Goal: Task Accomplishment & Management: Use online tool/utility

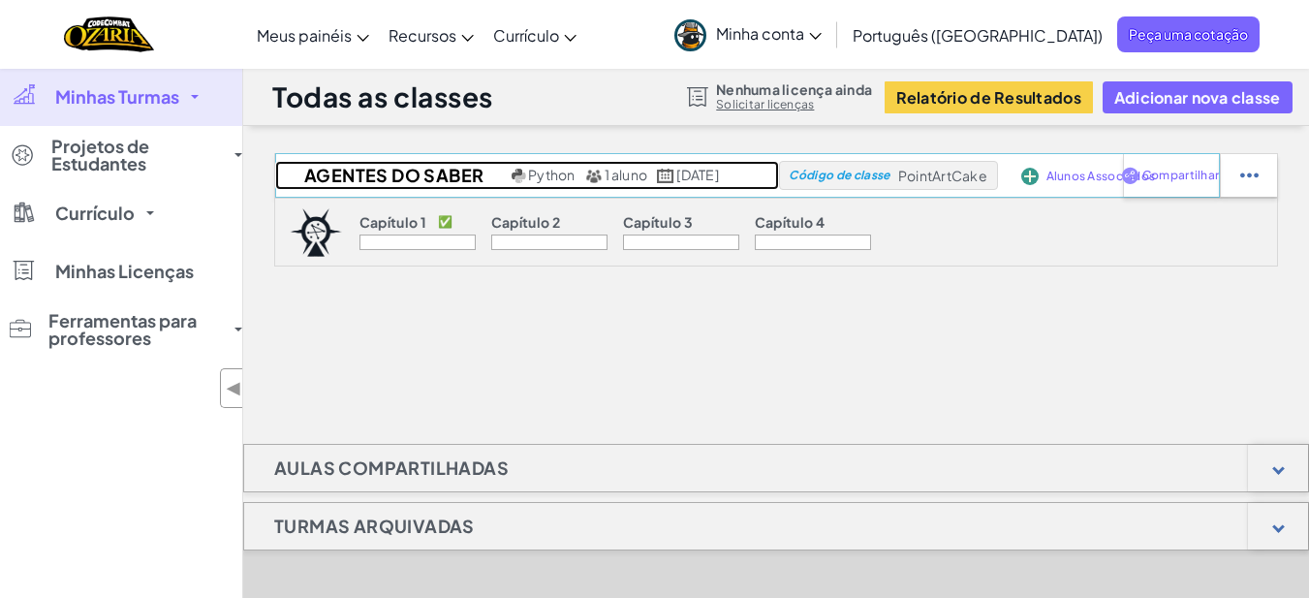
click at [703, 177] on font "15 de agosto de 2025" at bounding box center [697, 174] width 42 height 17
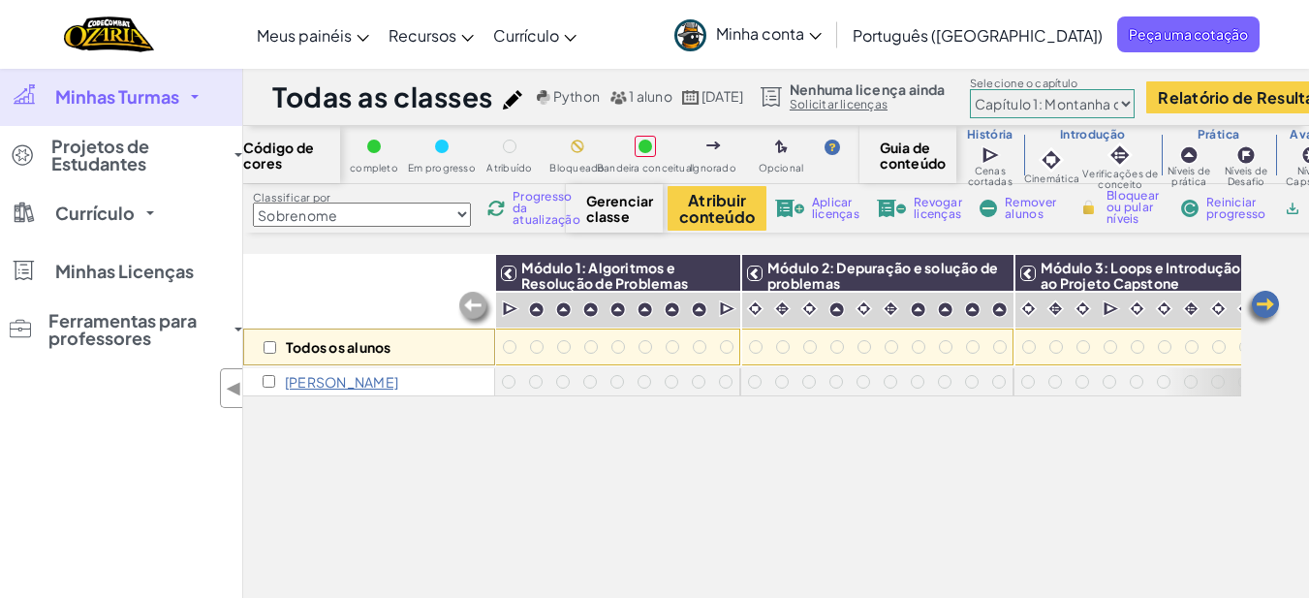
click at [1255, 308] on img at bounding box center [1262, 308] width 39 height 39
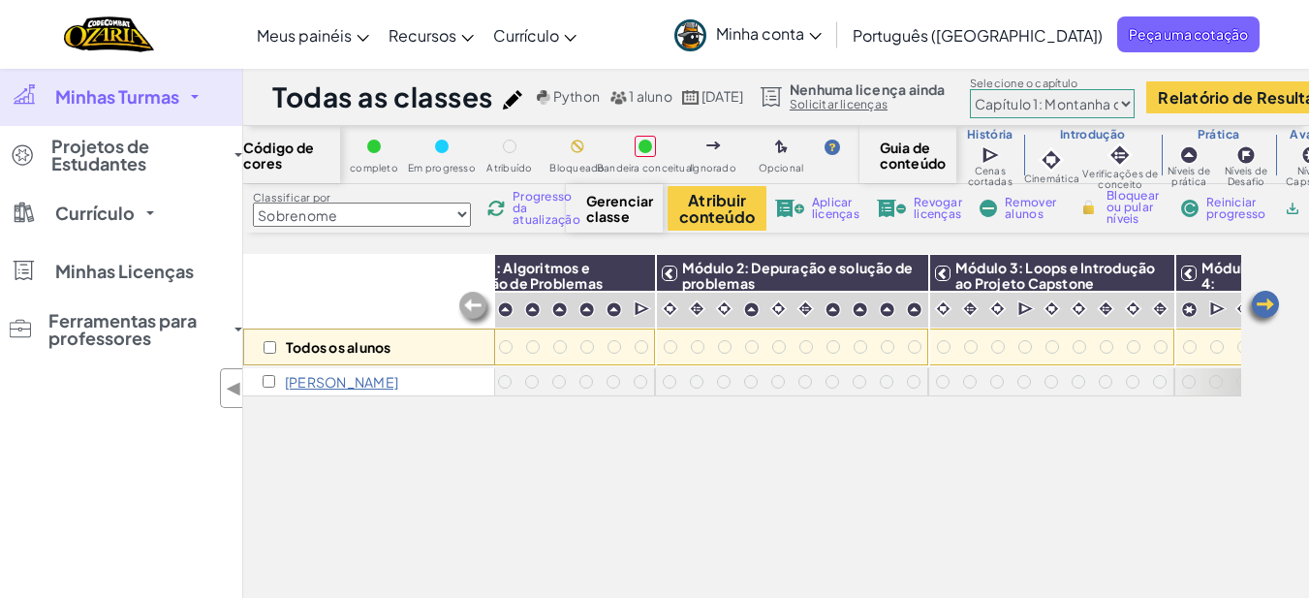
scroll to position [0, 117]
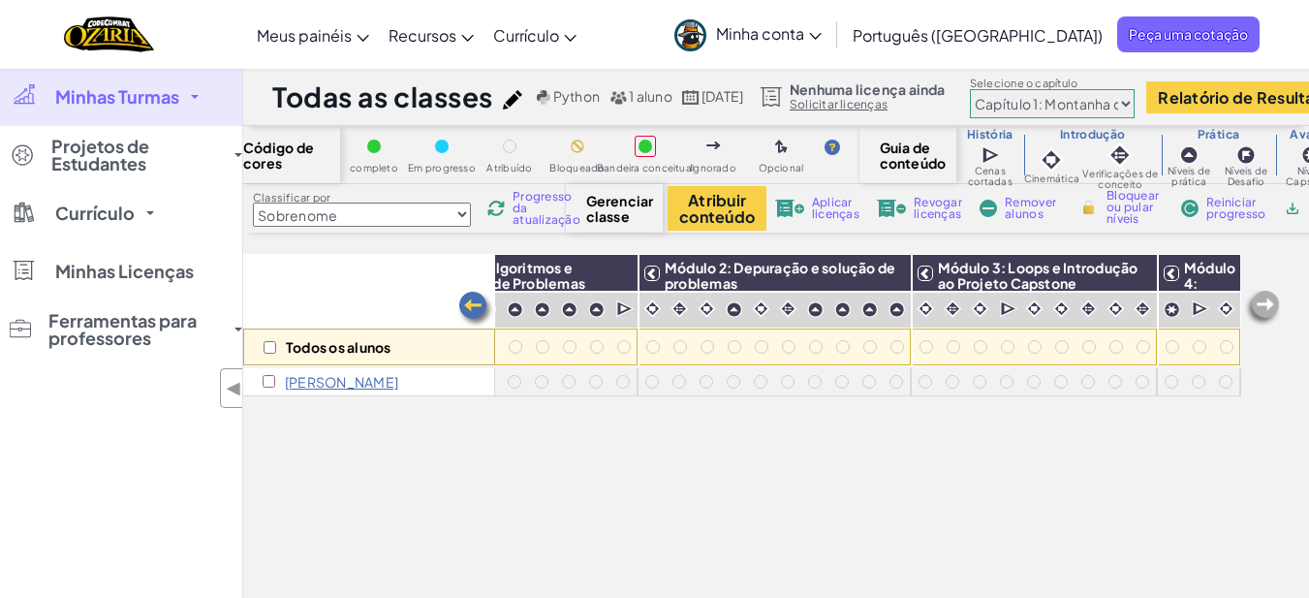
click at [1255, 308] on img at bounding box center [1262, 308] width 39 height 39
click at [457, 294] on img at bounding box center [475, 309] width 39 height 39
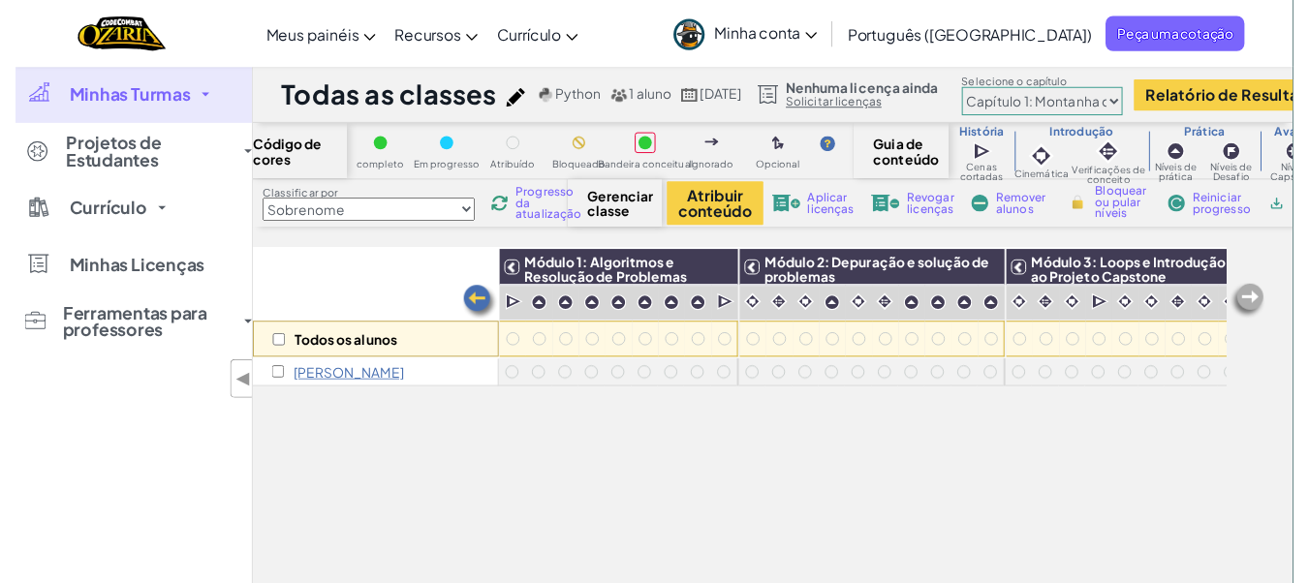
scroll to position [0, 0]
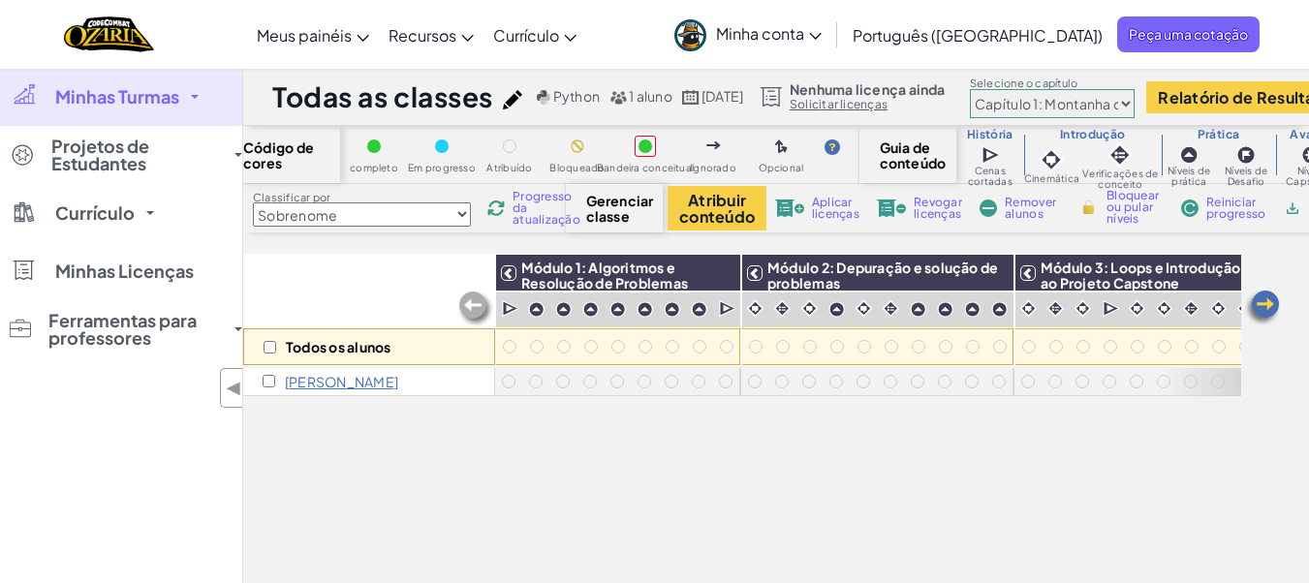
click at [478, 303] on img at bounding box center [475, 309] width 39 height 39
click at [270, 344] on input "checkbox" at bounding box center [270, 347] width 13 height 13
checkbox input "true"
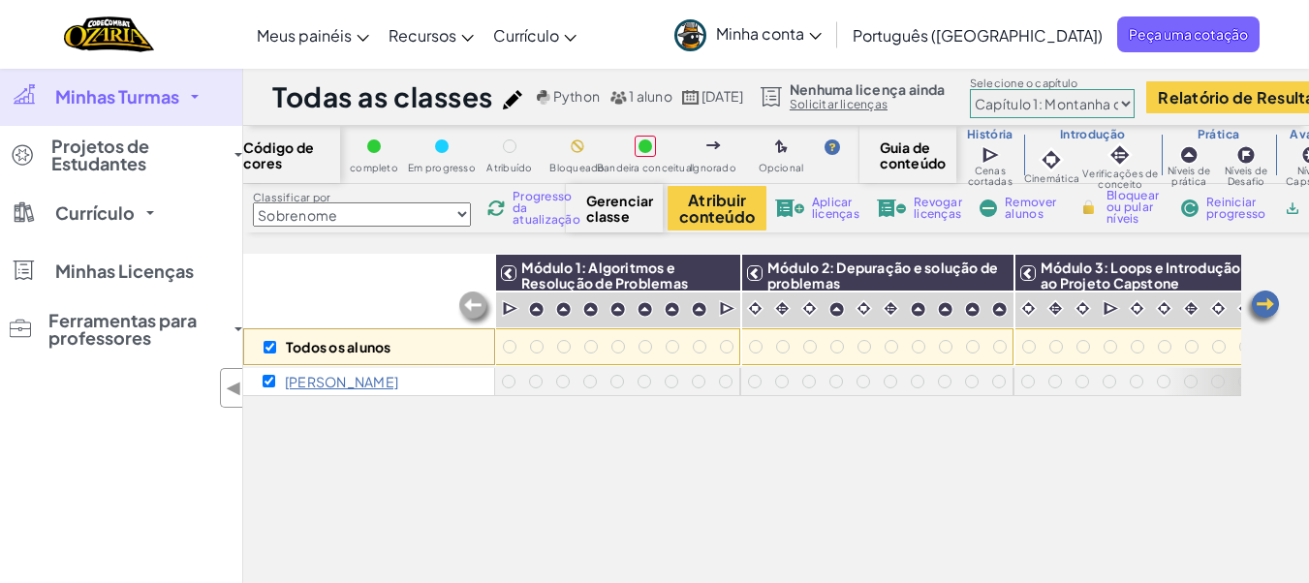
click at [1135, 103] on select "Capítulo 1: Montanha do Céu Capítulo 2: Os Dançarinos da Lua Capítulo 3: As Ter…" at bounding box center [1052, 103] width 165 height 29
click at [683, 60] on div "Alternar navegação Meus painéis Painel do Professor Ozaria Painel do Professor …" at bounding box center [654, 34] width 1319 height 69
click at [1135, 108] on select "Capítulo 1: Montanha do Céu Capítulo 2: Os Dançarinos da Lua Capítulo 3: As Ter…" at bounding box center [1052, 103] width 165 height 29
click at [513, 97] on img at bounding box center [512, 99] width 19 height 19
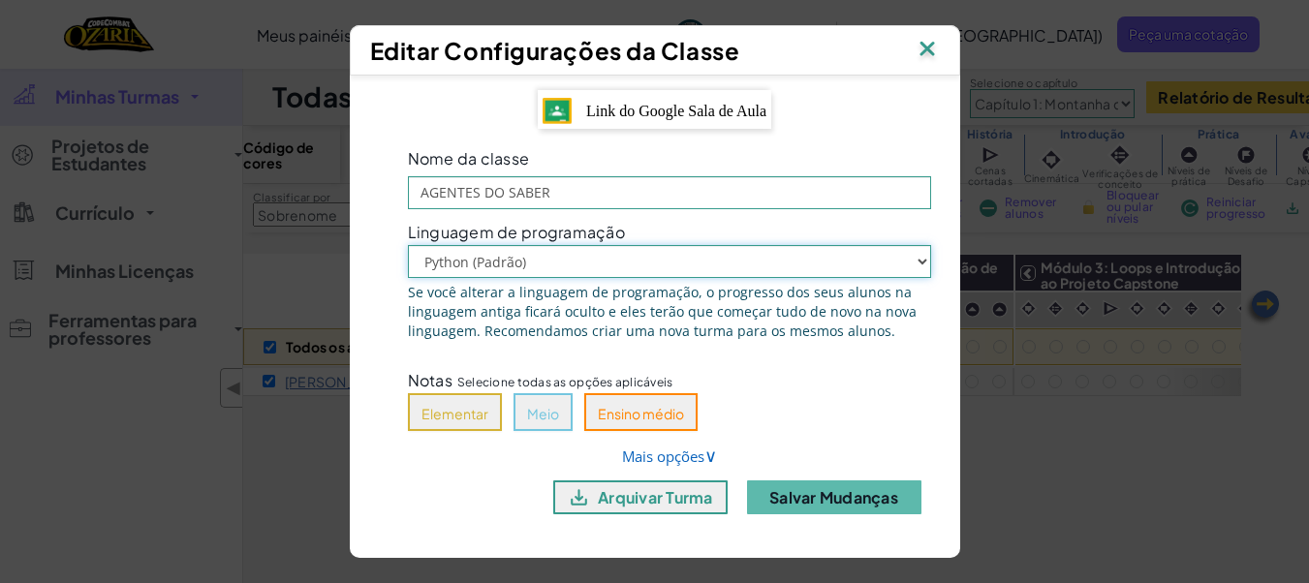
click at [921, 265] on select "Python (Padrão) JavaScript" at bounding box center [669, 261] width 523 height 33
click at [444, 416] on font "Elementar" at bounding box center [455, 413] width 67 height 17
click at [723, 453] on div "Nome da classe AGENTES DO SABER Linguagem de programação Python (Padrão) JavaSc…" at bounding box center [669, 336] width 581 height 386
click at [687, 464] on font "Mais opções" at bounding box center [663, 456] width 82 height 19
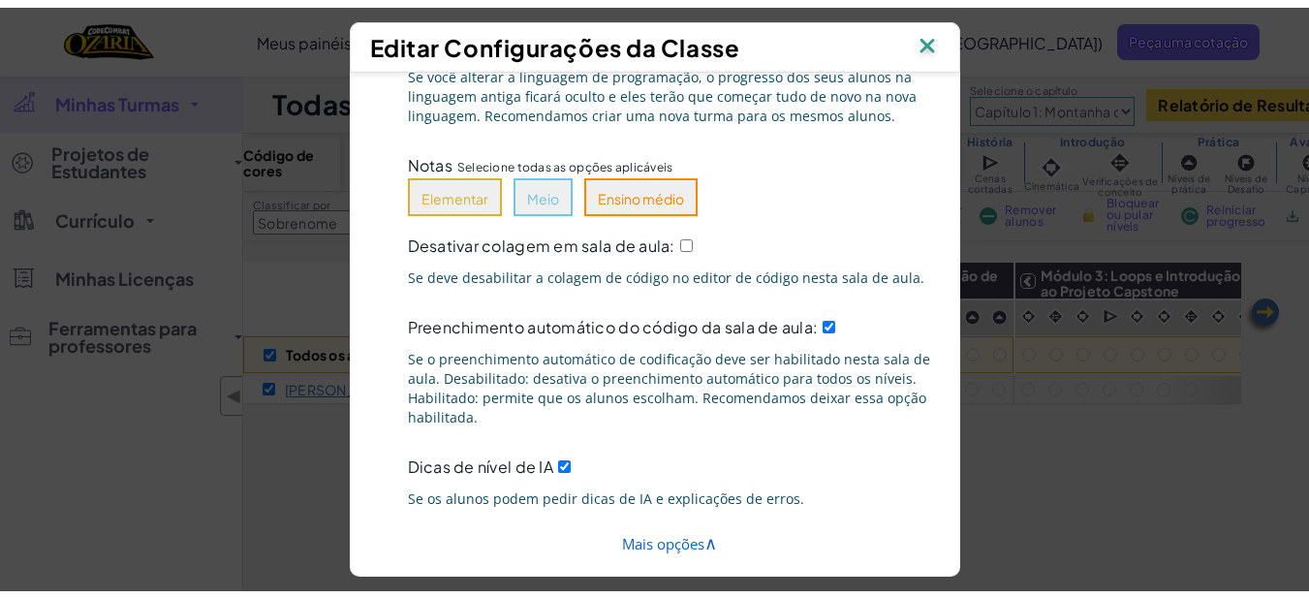
scroll to position [267, 0]
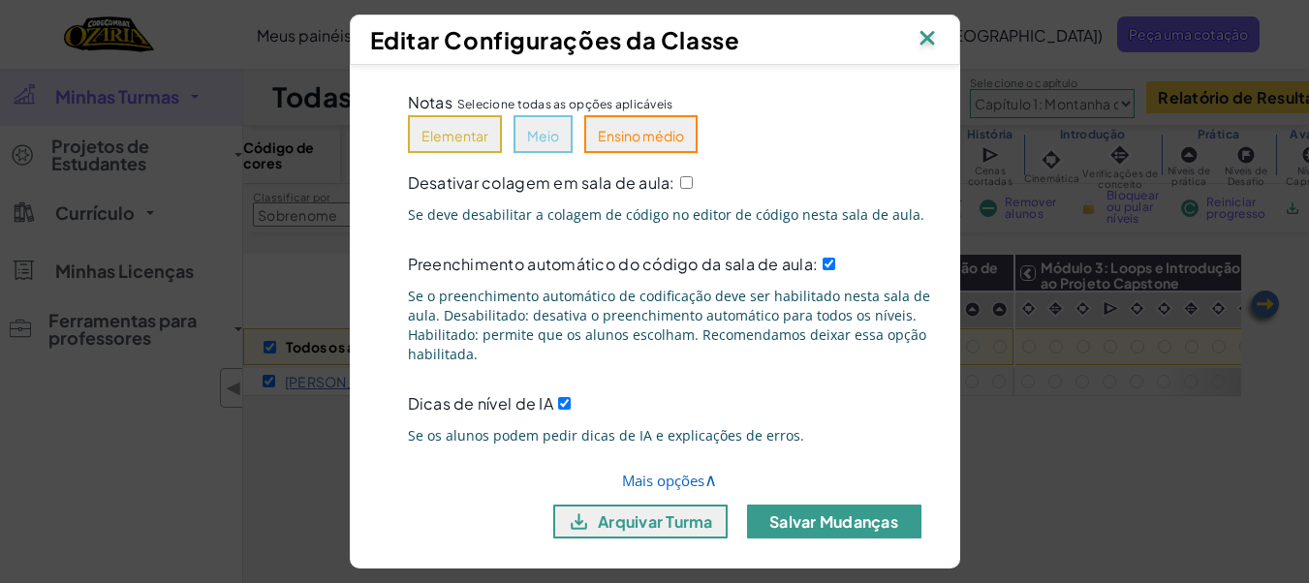
click at [833, 512] on font "Salvar Mudanças" at bounding box center [833, 522] width 129 height 20
click at [940, 31] on img at bounding box center [927, 39] width 25 height 29
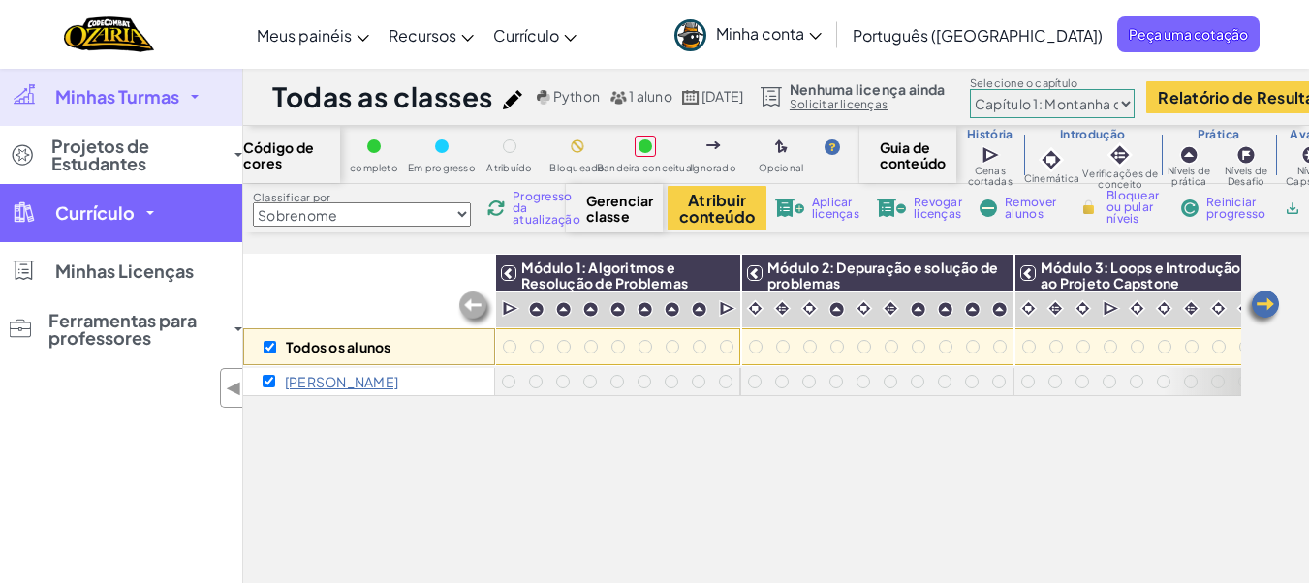
click at [144, 211] on link "Currículo" at bounding box center [121, 213] width 242 height 58
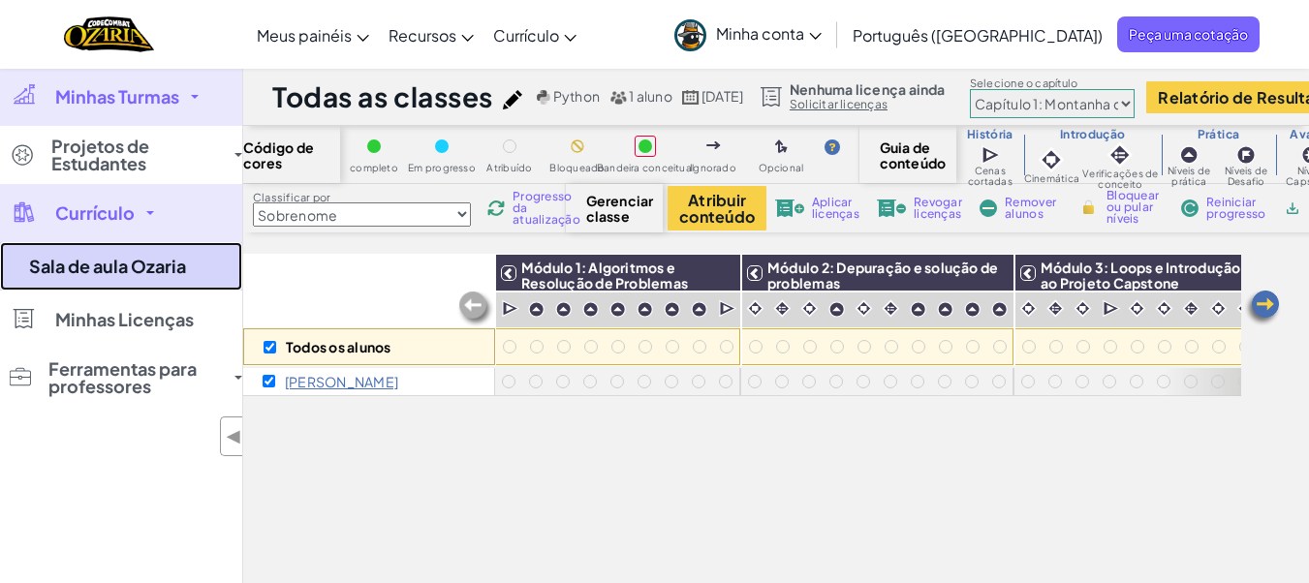
click at [138, 259] on font "Sala de aula Ozaria" at bounding box center [107, 266] width 157 height 22
checkbox input "false"
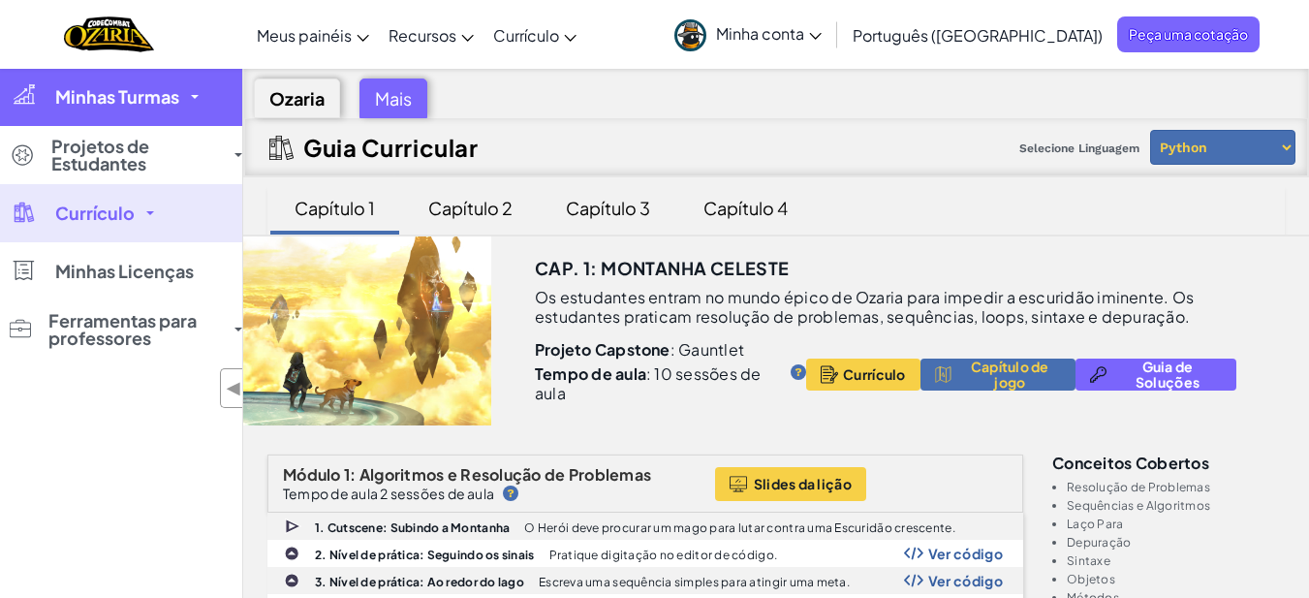
click at [150, 98] on font "Minhas Turmas" at bounding box center [117, 96] width 124 height 22
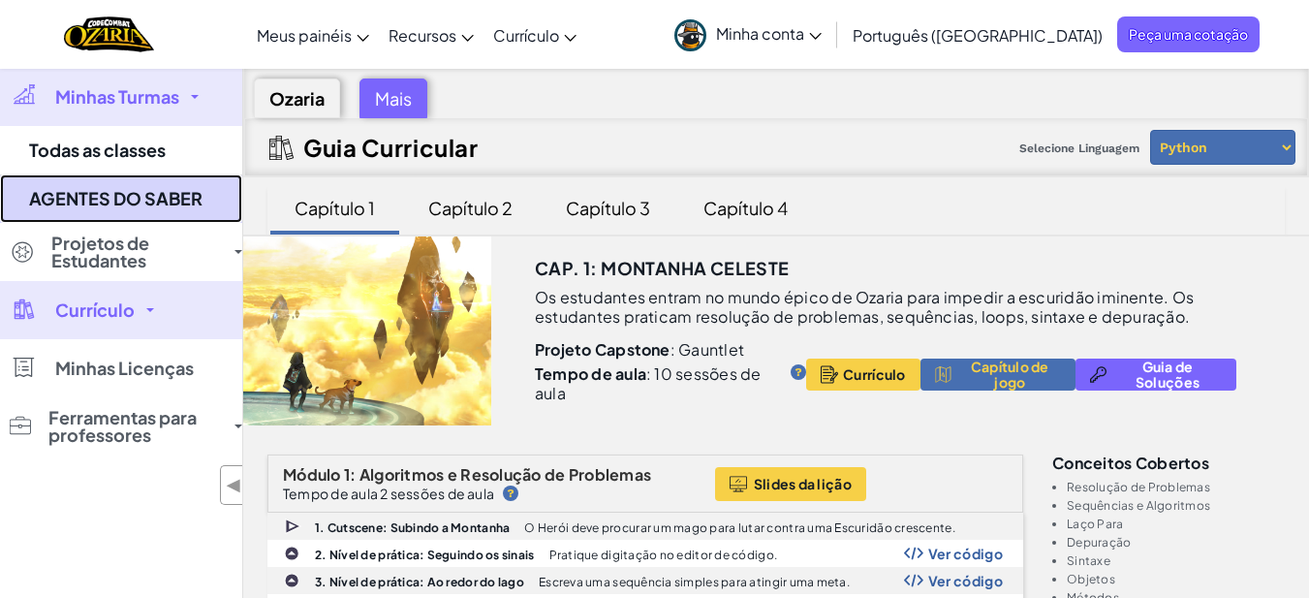
click at [163, 206] on font "AGENTES DO SABER" at bounding box center [115, 198] width 173 height 22
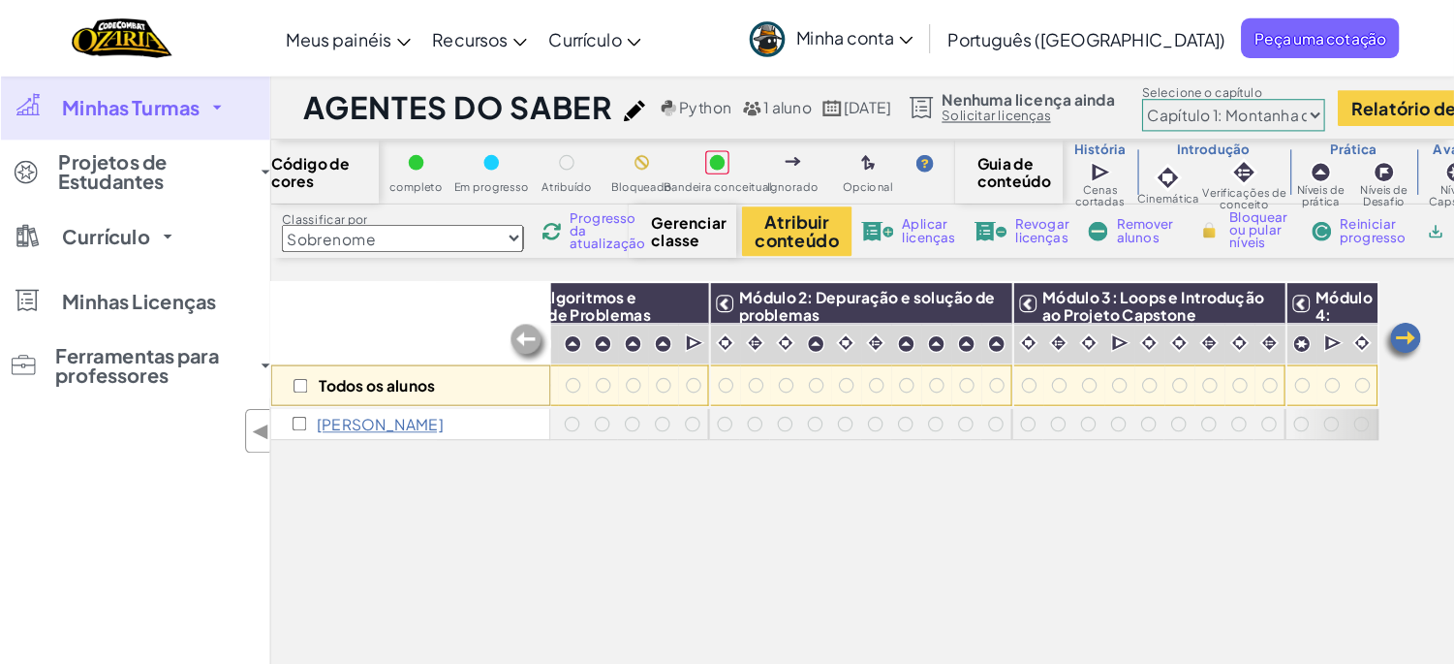
scroll to position [0, 117]
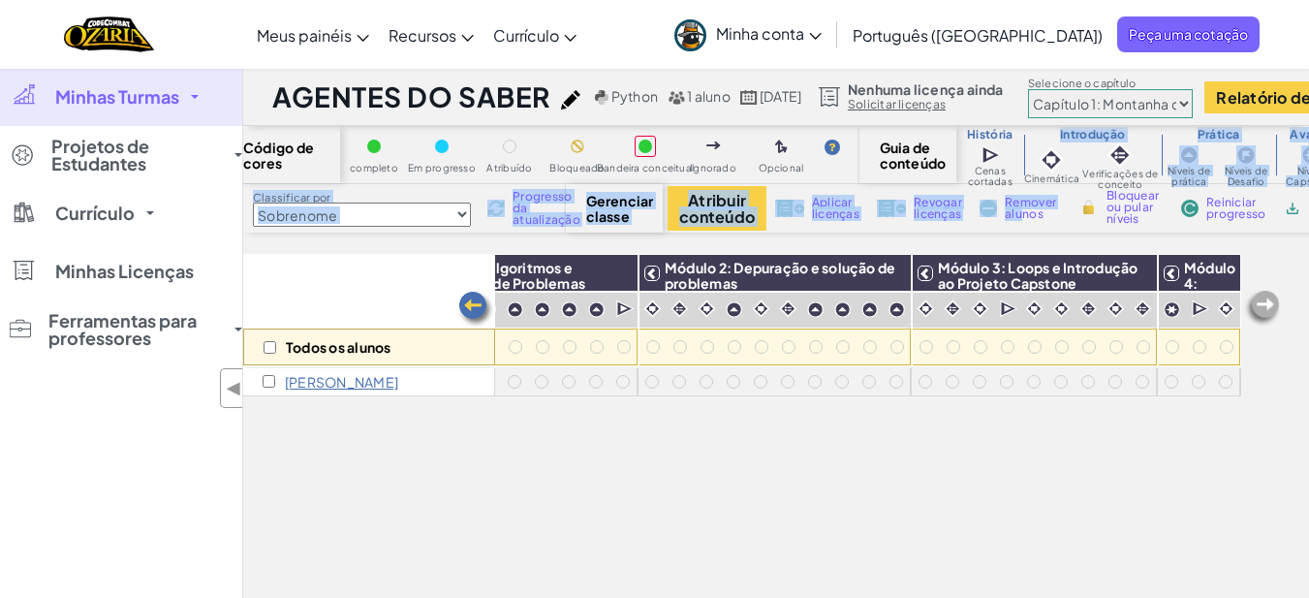
drag, startPoint x: 1175, startPoint y: 150, endPoint x: 1025, endPoint y: 226, distance: 168.1
click at [1025, 226] on div "Código de cores completo Em progresso Atribuído Bloqueado Bandeira conceitual I…" at bounding box center [776, 375] width 1066 height 498
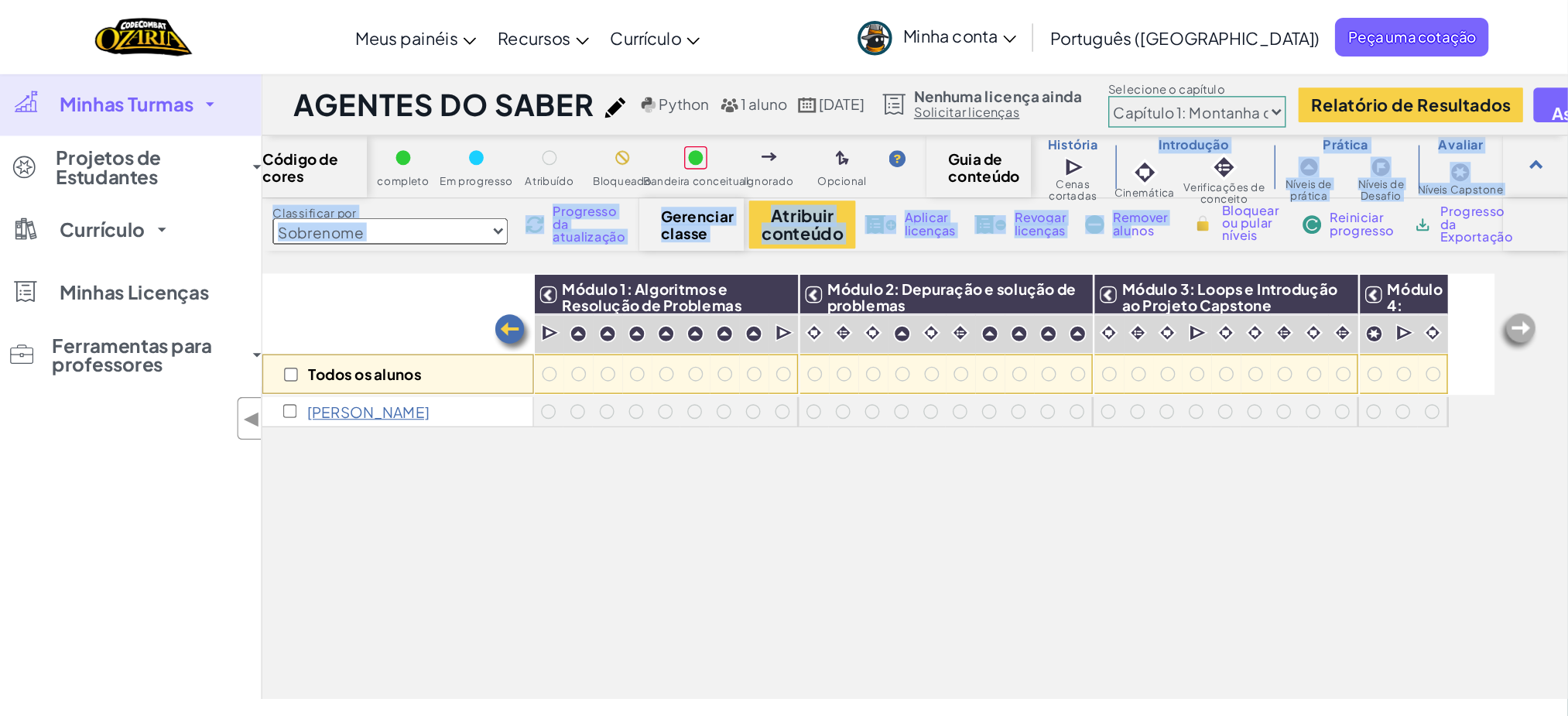
scroll to position [0, 0]
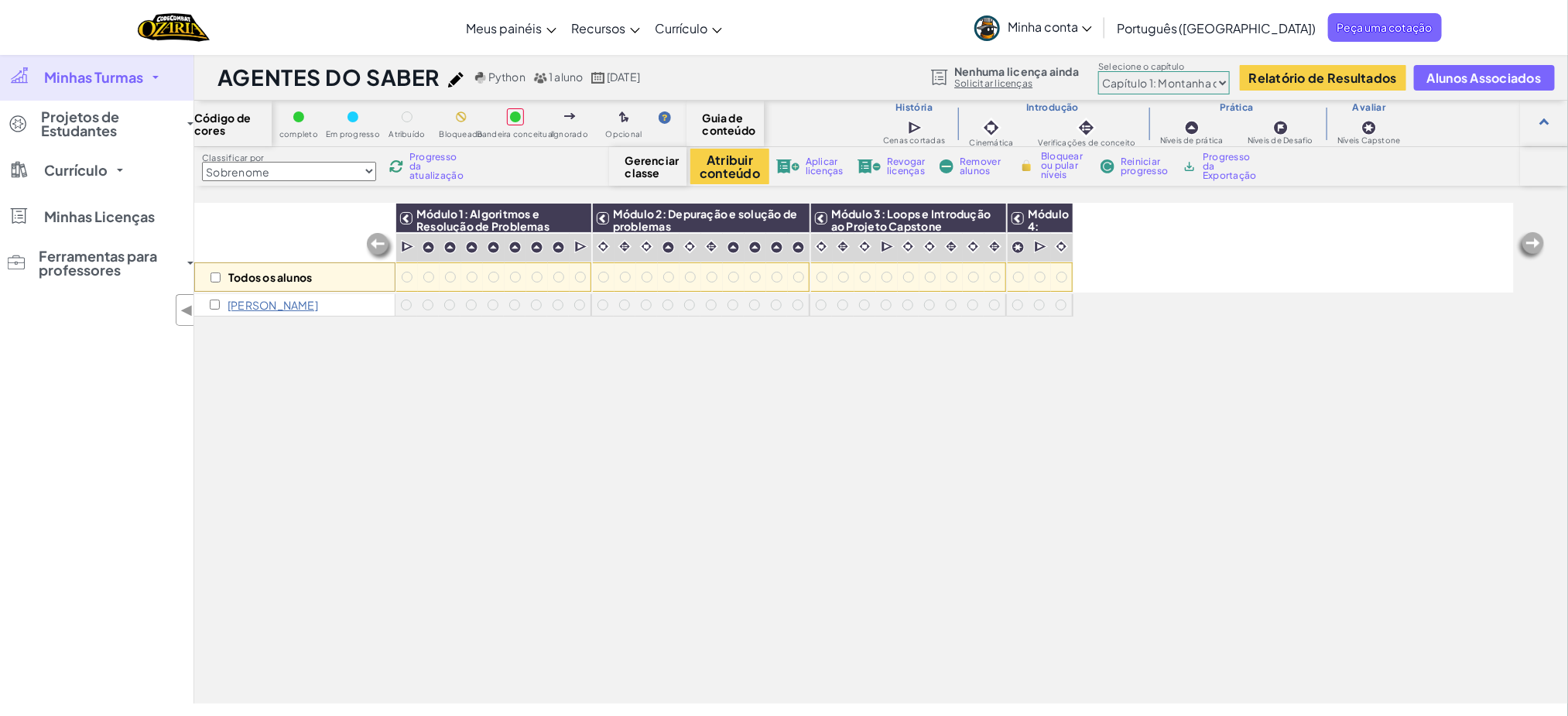
drag, startPoint x: 987, startPoint y: 1, endPoint x: 809, endPoint y: 528, distance: 556.2
click at [809, 477] on div "Todos os alunos Módulo 1: Algoritmos e Resolução de Problemas Módulo 2: Depuraç…" at bounding box center [854, 367] width 1320 height 638
click at [1045, 124] on div at bounding box center [1544, 123] width 48 height 46
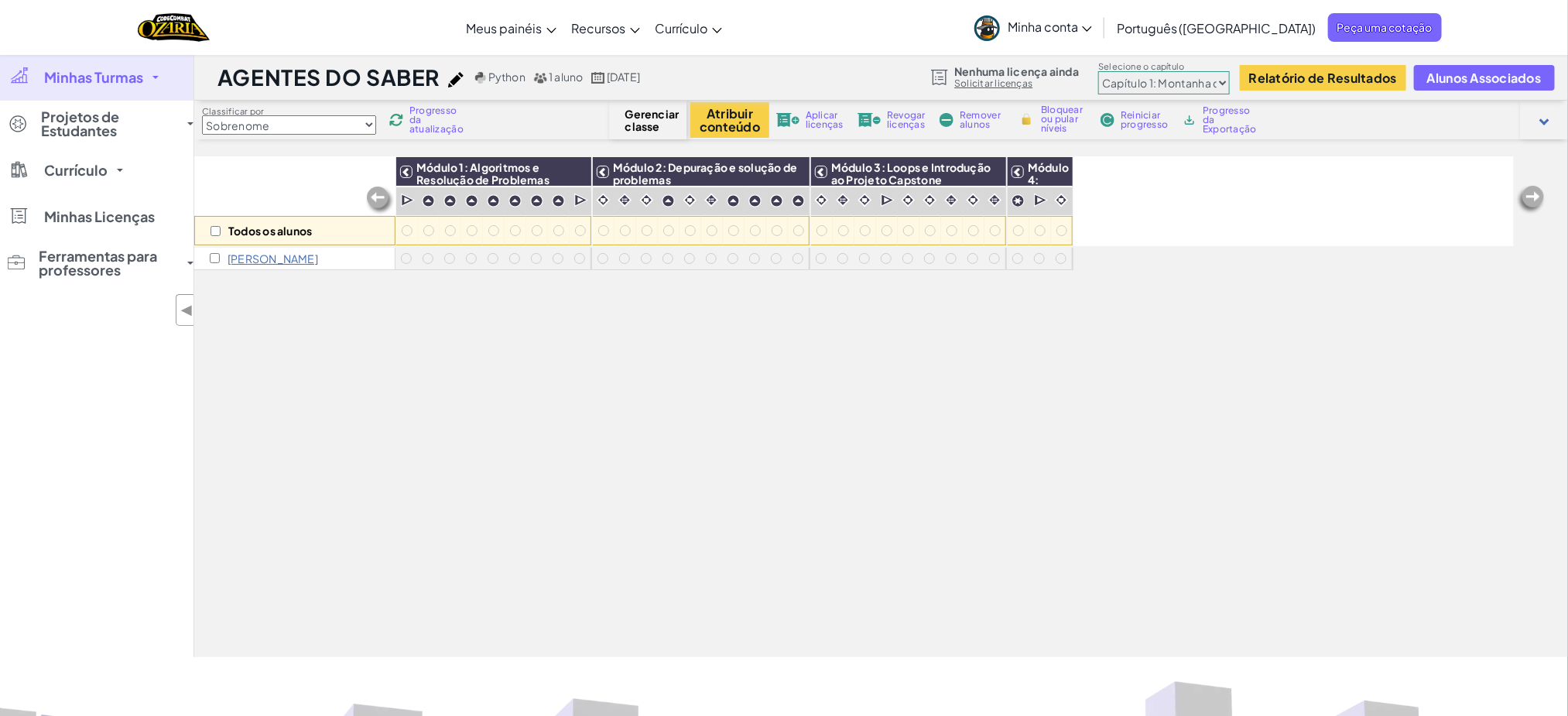
click at [1045, 124] on div at bounding box center [1544, 120] width 48 height 38
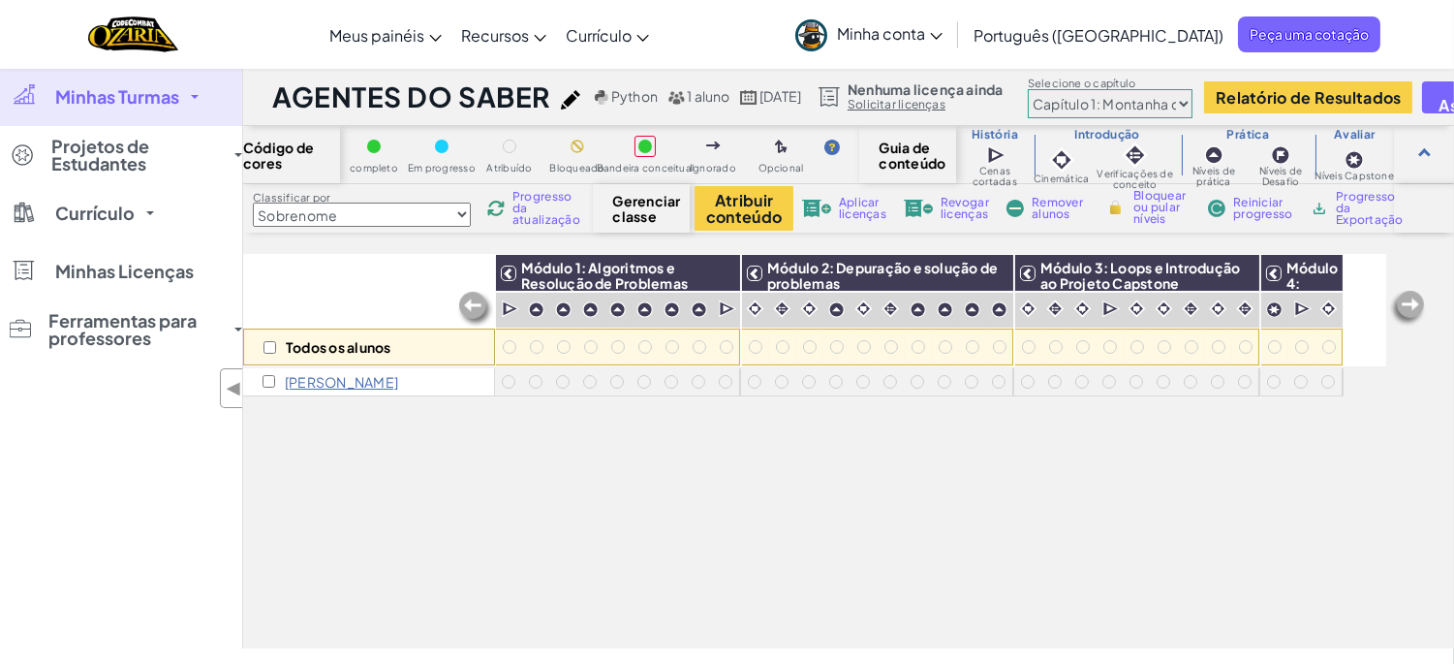
drag, startPoint x: 1983, startPoint y: 0, endPoint x: 764, endPoint y: 565, distance: 1343.5
click at [764, 565] on div "Todos os alunos Módulo 1: Algoritmos e Resolução de Problemas Módulo 2: Depuraç…" at bounding box center [814, 343] width 1143 height 567
click at [145, 93] on font "Minhas Turmas" at bounding box center [117, 96] width 124 height 22
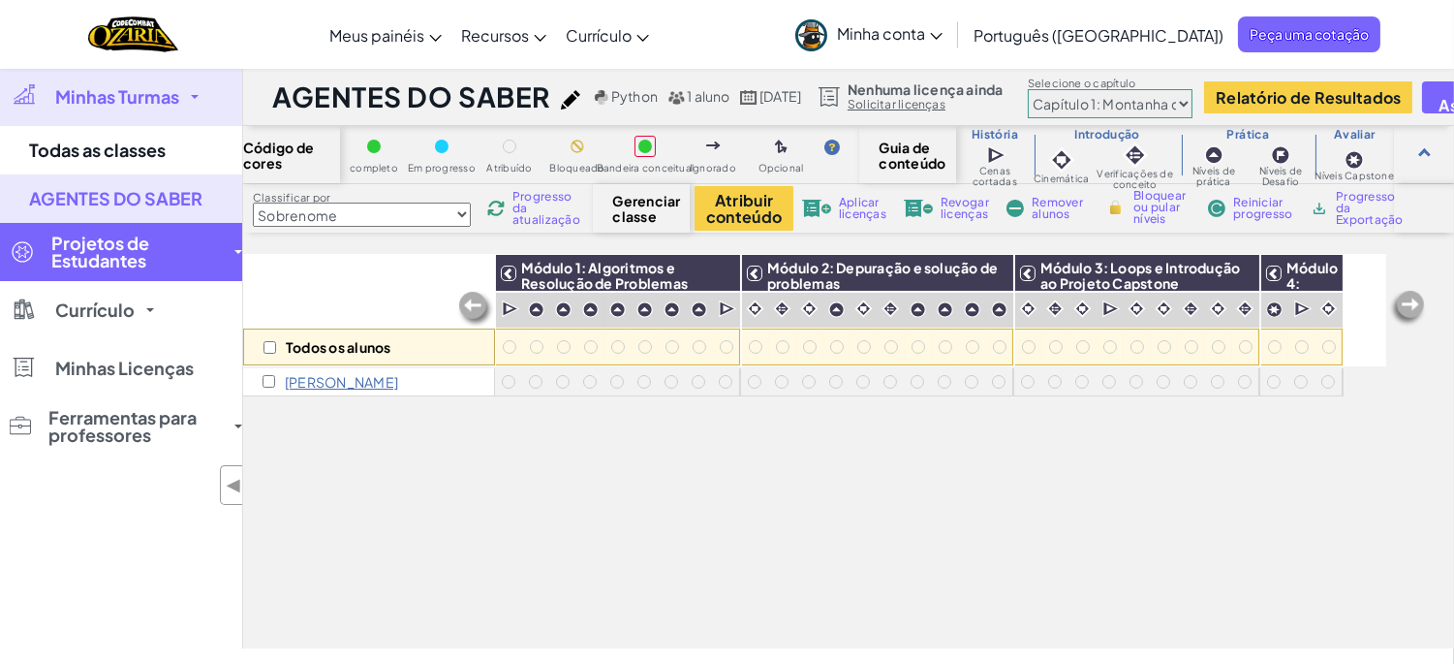
click at [110, 249] on font "Projetos de Estudantes" at bounding box center [100, 252] width 98 height 40
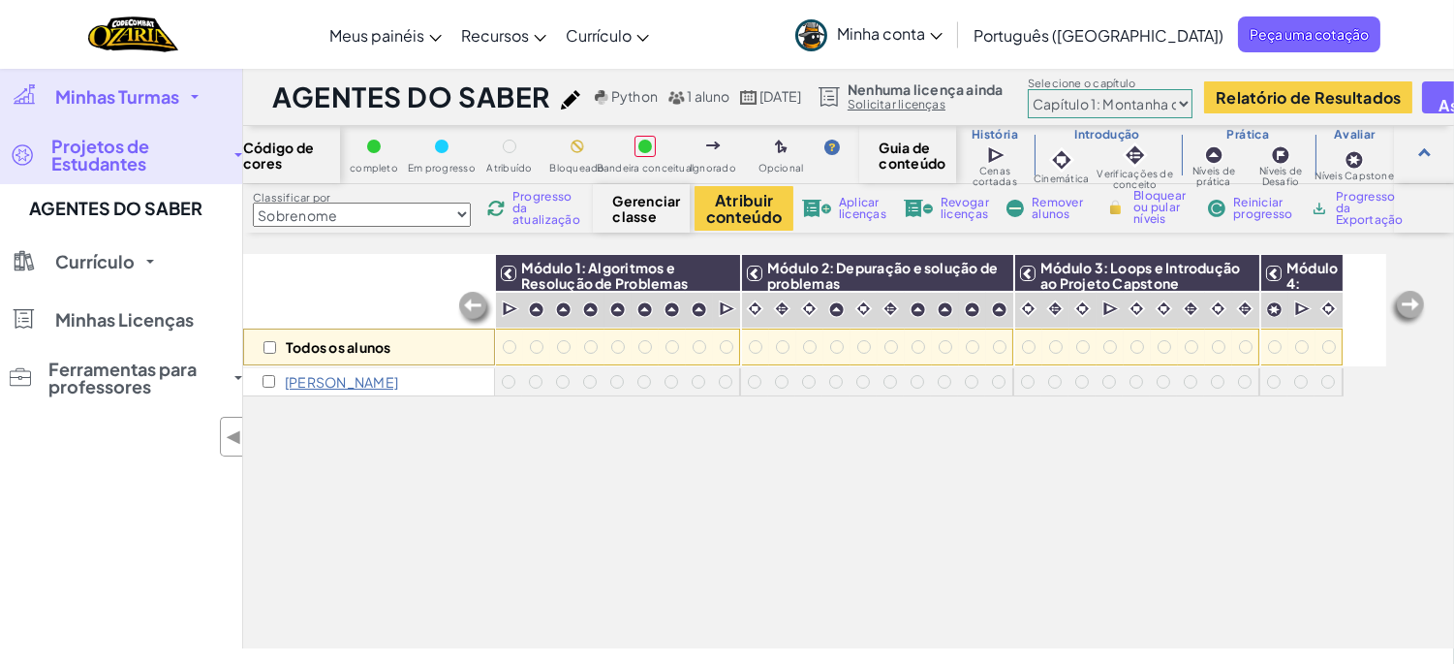
click at [118, 143] on font "Projetos de Estudantes" at bounding box center [100, 155] width 98 height 40
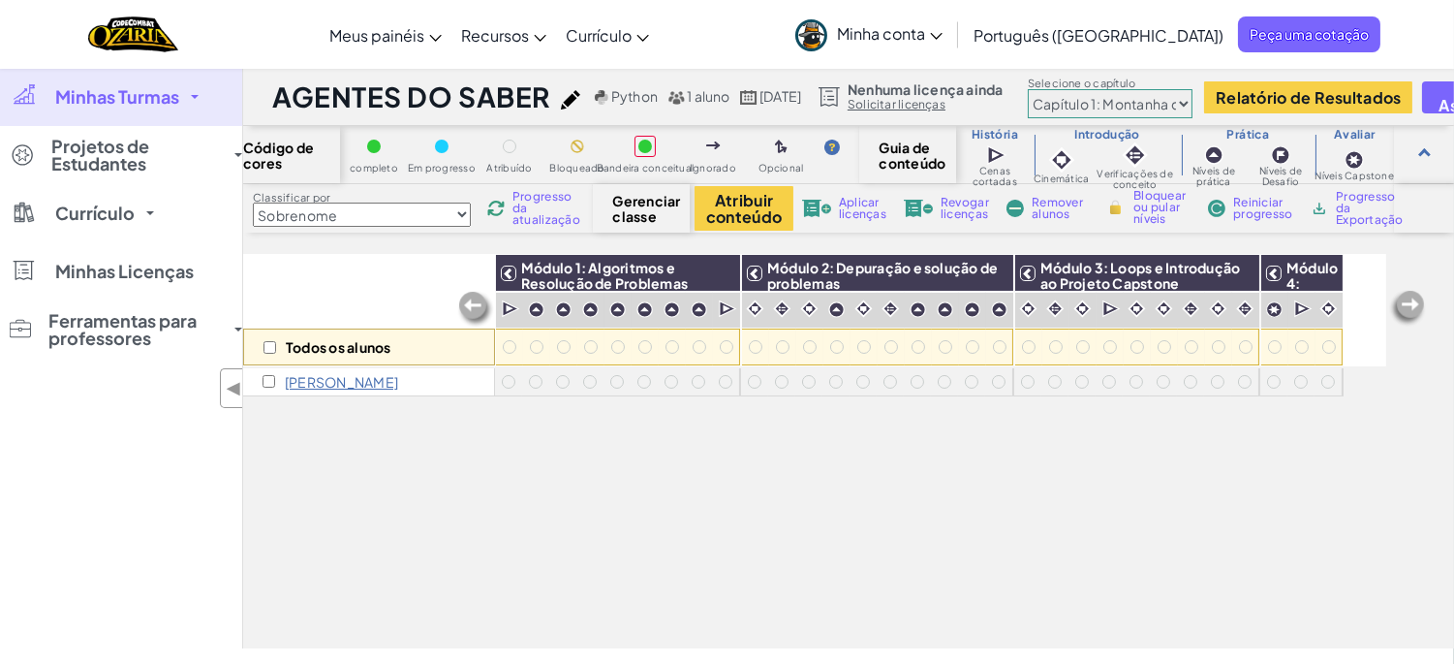
click at [118, 88] on font "Minhas Turmas" at bounding box center [117, 96] width 124 height 22
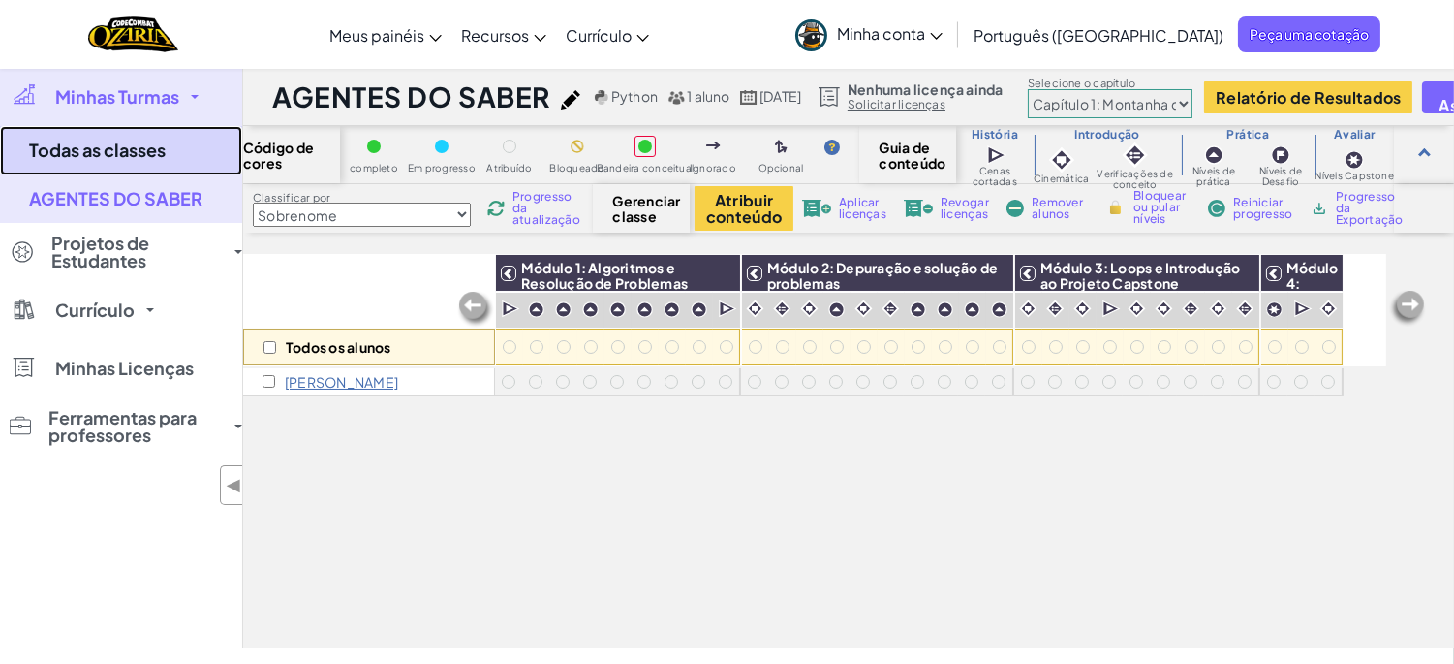
click at [112, 142] on font "Todas as classes" at bounding box center [97, 150] width 137 height 22
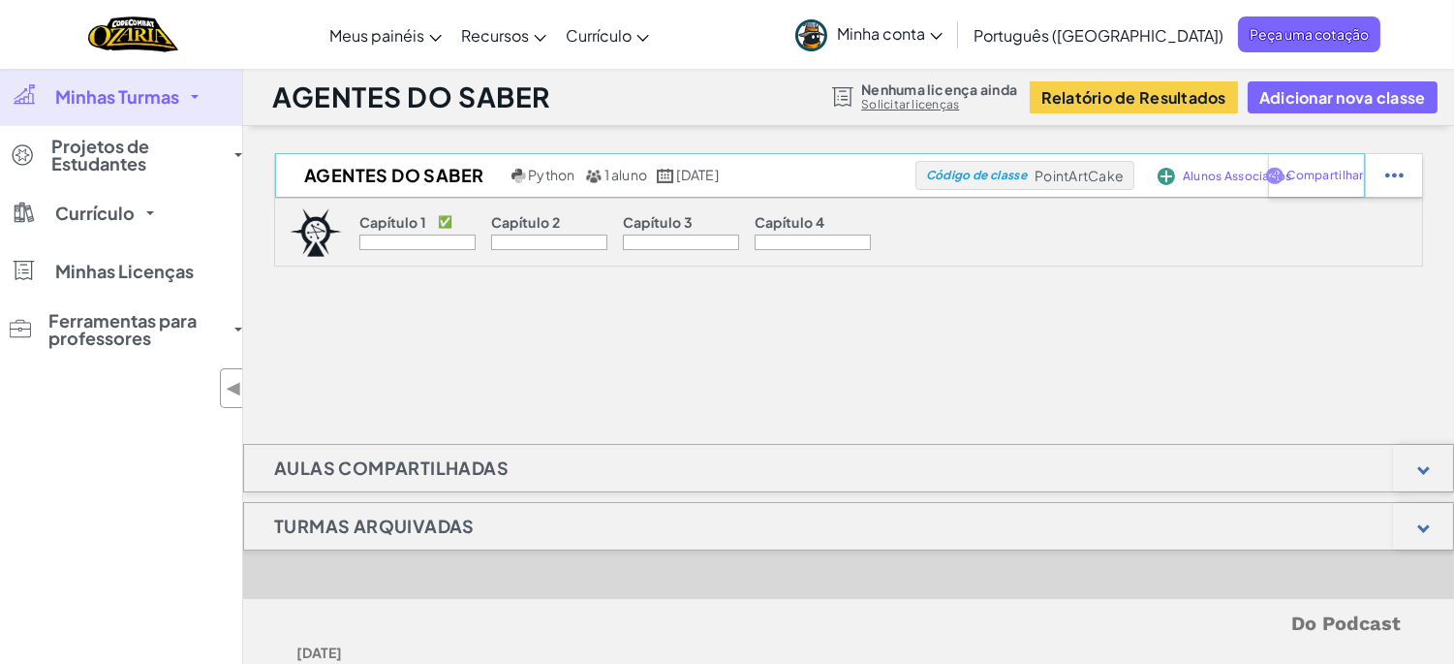
click at [953, 179] on font "Código de classe" at bounding box center [976, 175] width 101 height 15
click at [1072, 169] on font "PointArtCake" at bounding box center [1079, 175] width 89 height 17
click at [1072, 174] on font "PointArtCake" at bounding box center [1079, 175] width 89 height 17
click at [1042, 177] on font "PointArtCake" at bounding box center [1079, 175] width 89 height 17
click at [932, 169] on font "Código de classe" at bounding box center [976, 175] width 101 height 15
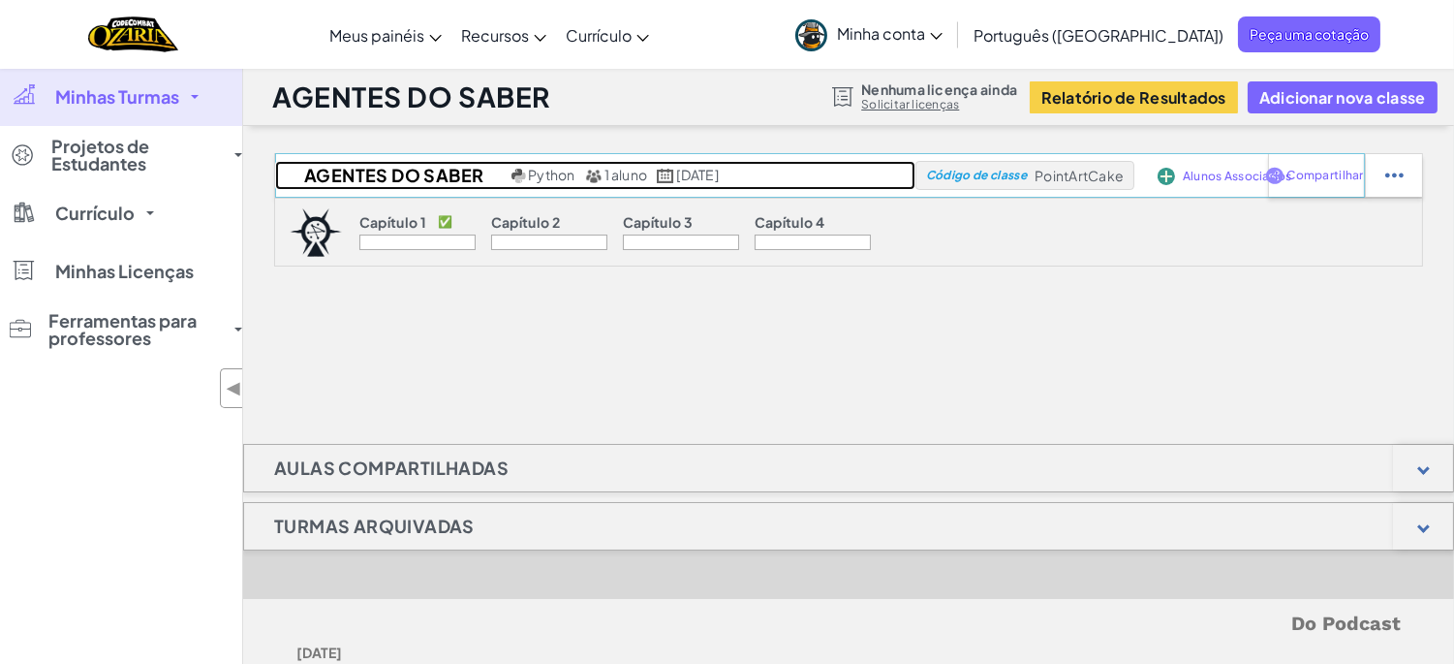
click at [718, 175] on font "15 de agosto de 2025" at bounding box center [697, 174] width 42 height 17
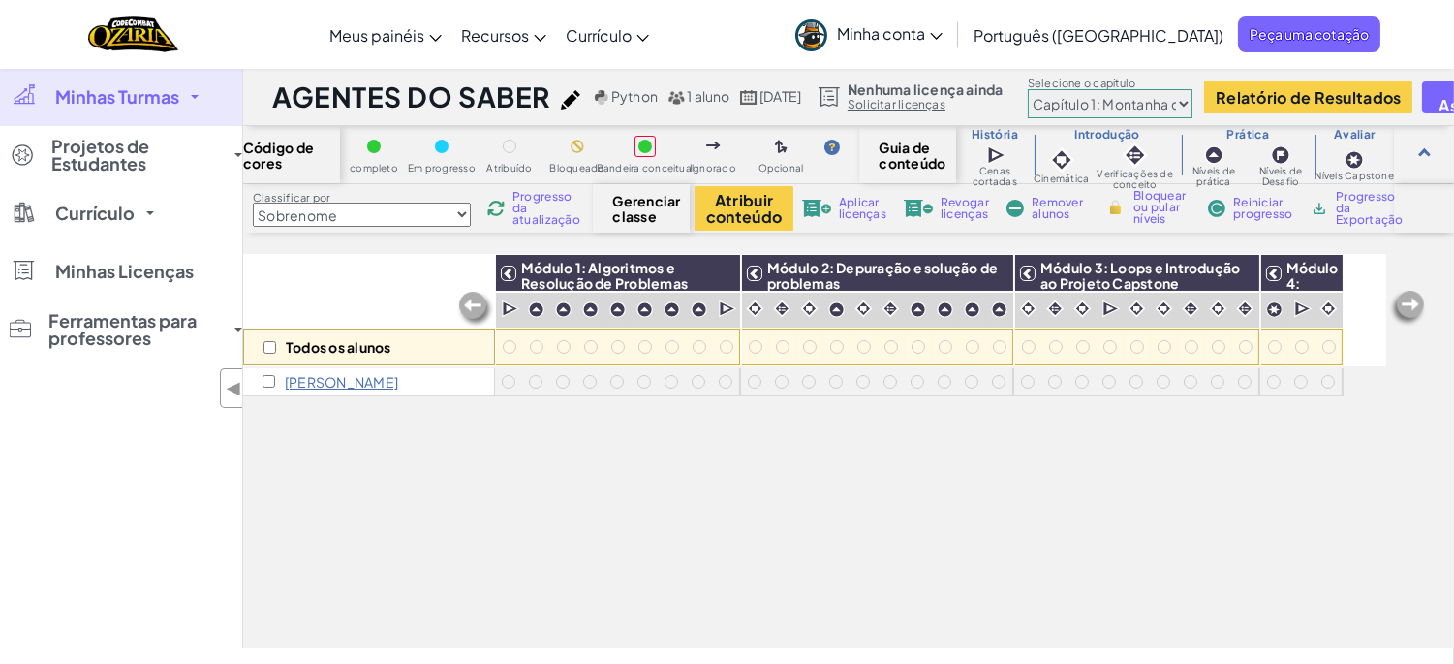
click at [749, 94] on img at bounding box center [748, 97] width 17 height 15
click at [801, 100] on font "15 de ago de 2025" at bounding box center [781, 95] width 42 height 17
click at [742, 97] on img at bounding box center [748, 97] width 17 height 15
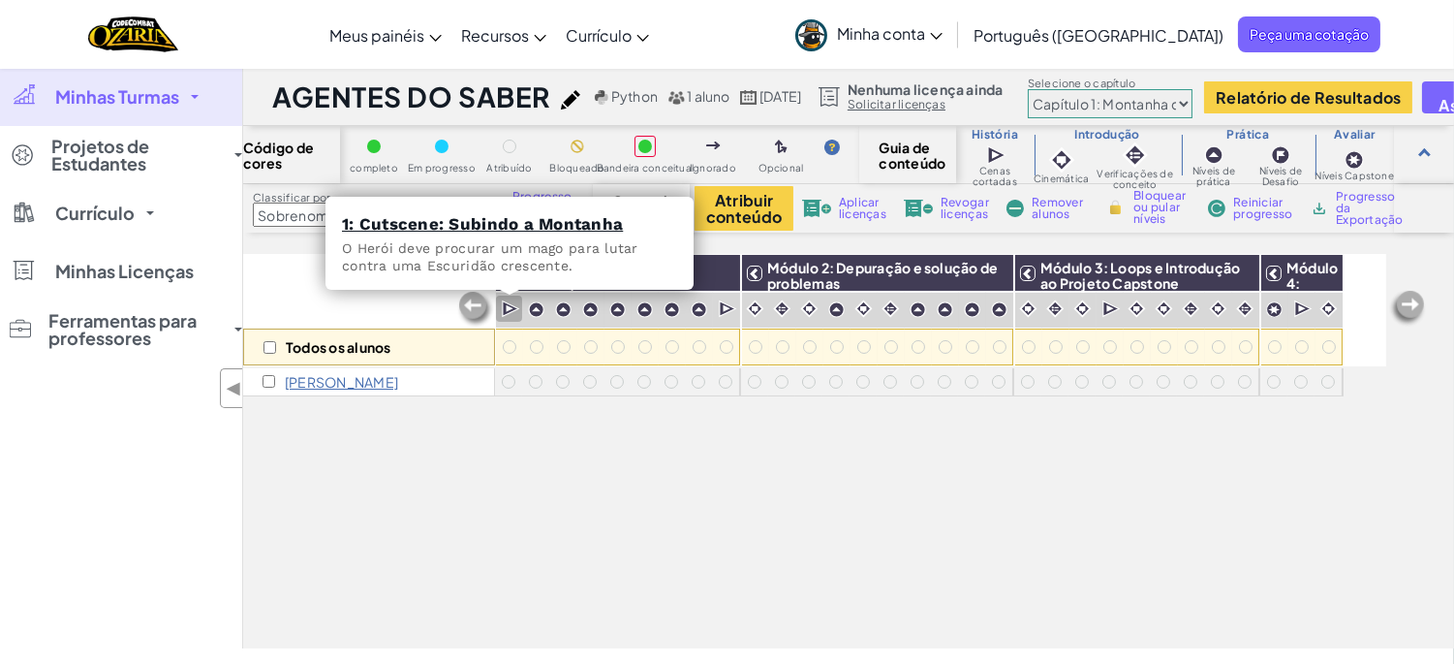
click at [498, 307] on div at bounding box center [509, 309] width 26 height 27
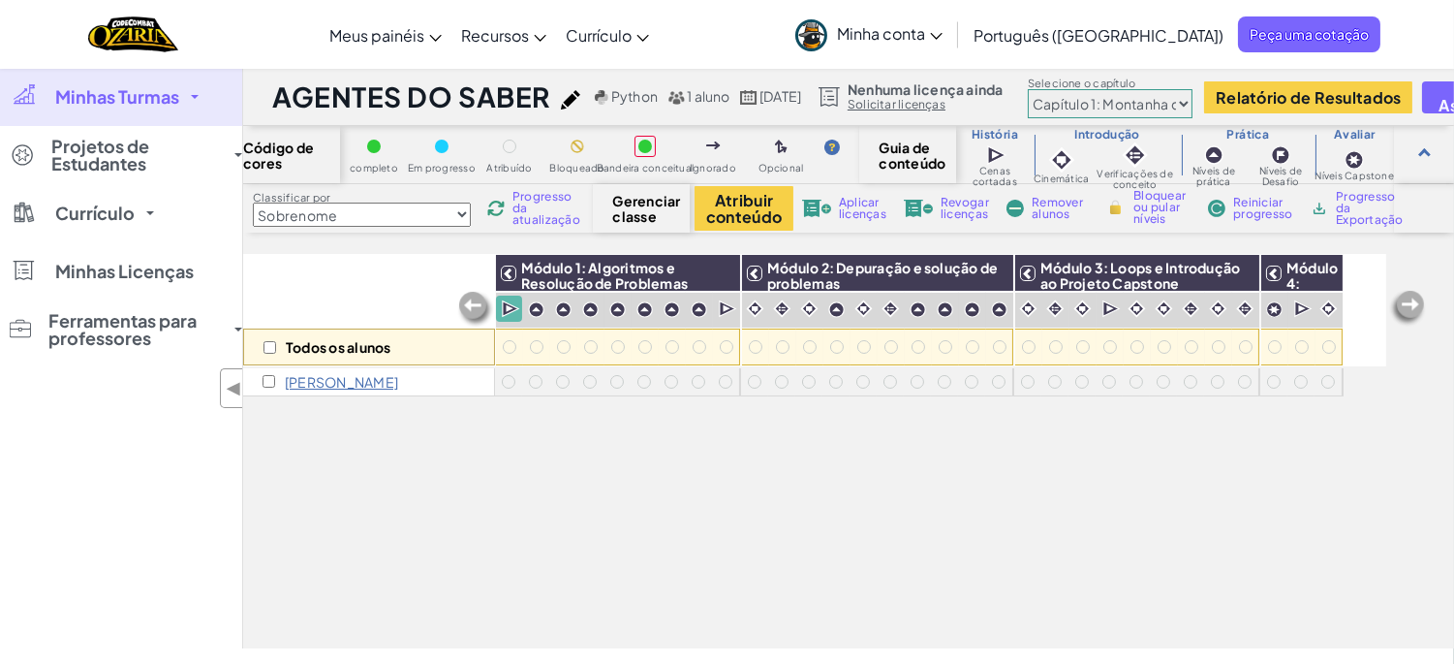
click at [512, 302] on img at bounding box center [511, 308] width 18 height 19
click at [508, 304] on img at bounding box center [511, 308] width 18 height 19
click at [507, 304] on img at bounding box center [511, 308] width 18 height 19
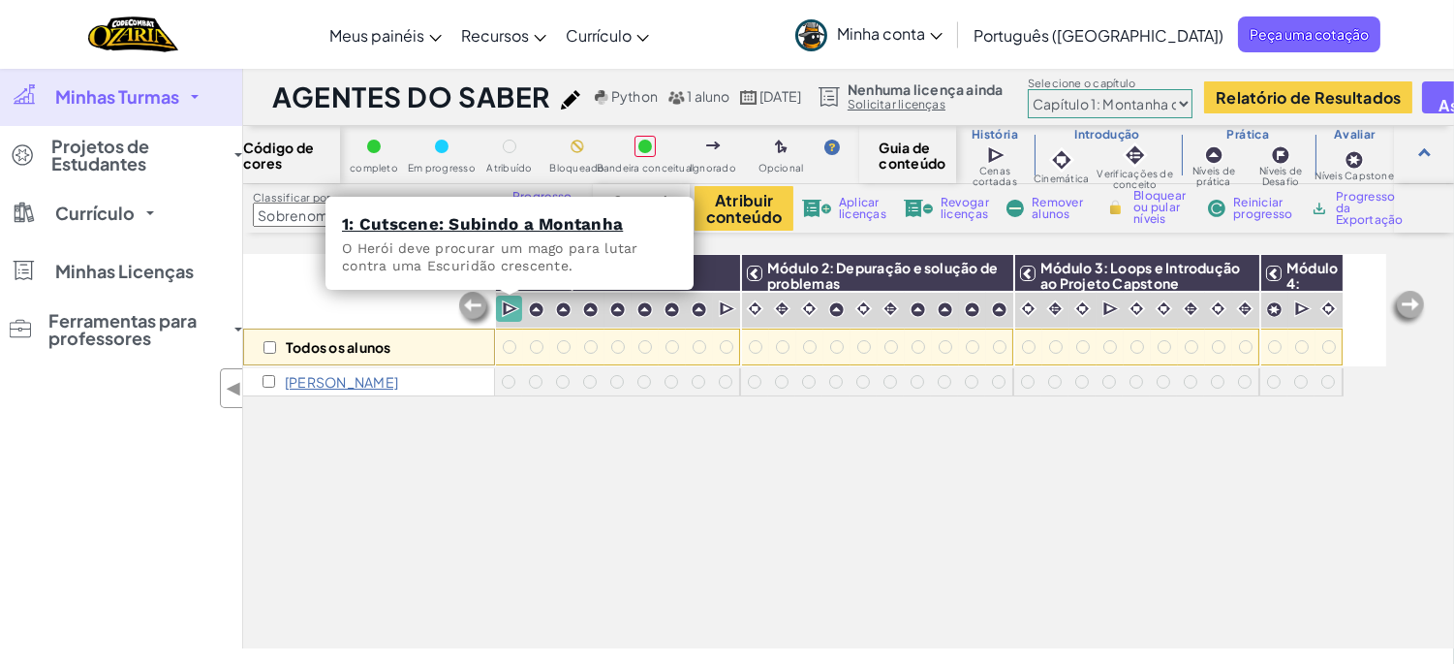
click at [506, 301] on img at bounding box center [511, 308] width 18 height 19
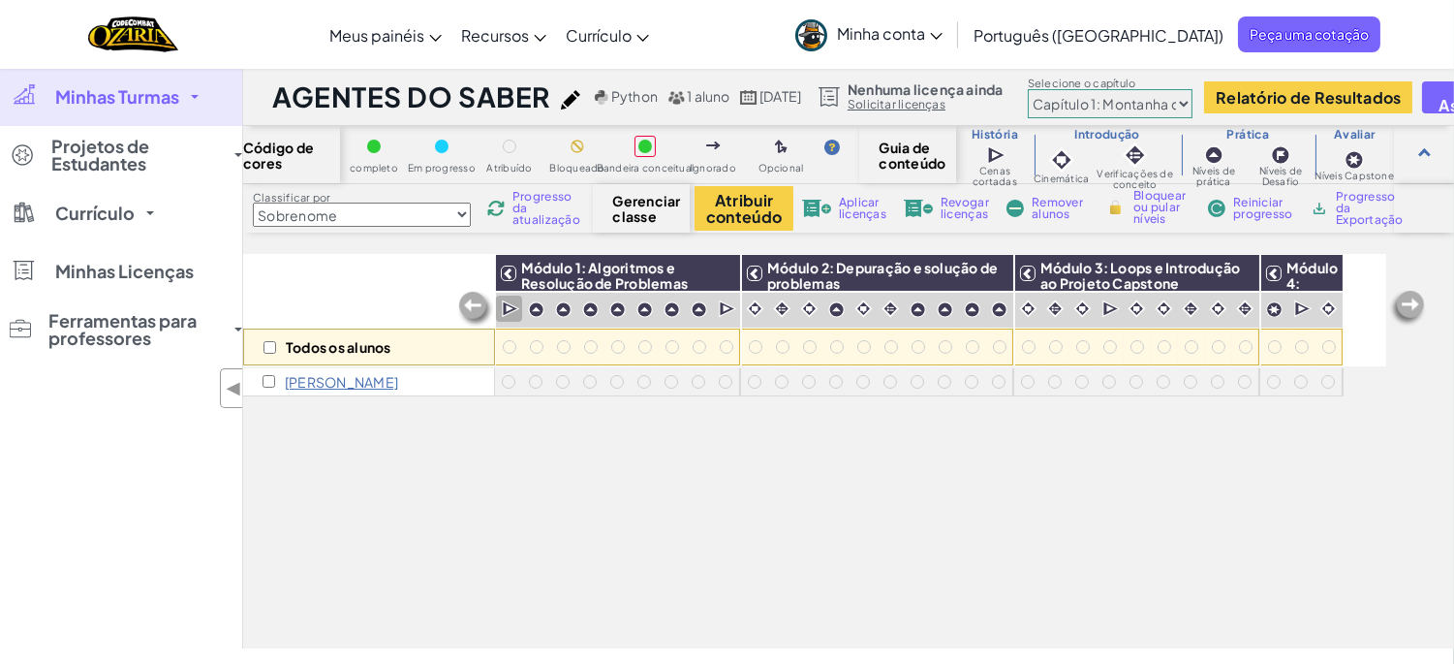
click at [506, 301] on img at bounding box center [511, 308] width 18 height 19
click at [943, 33] on icon at bounding box center [936, 36] width 13 height 7
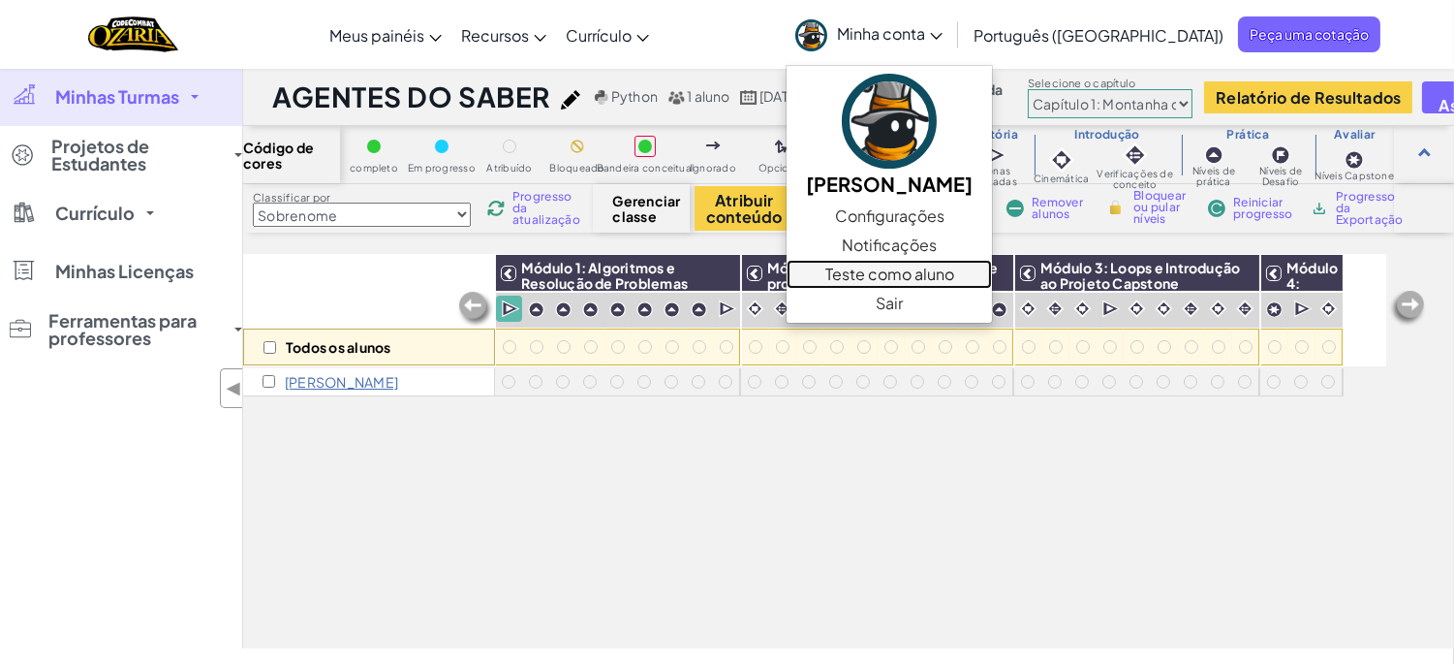
click at [954, 267] on font "Teste como aluno" at bounding box center [890, 274] width 129 height 20
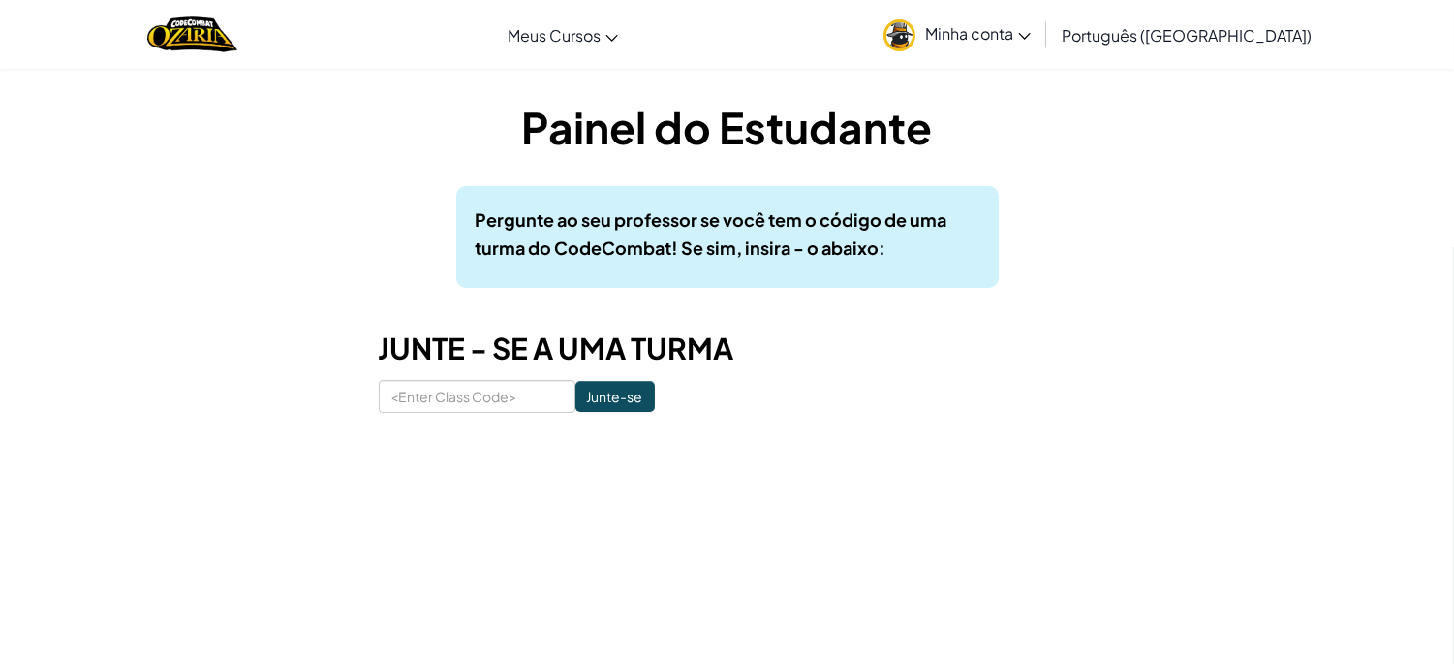
click at [1031, 29] on span "Minha conta" at bounding box center [978, 33] width 106 height 20
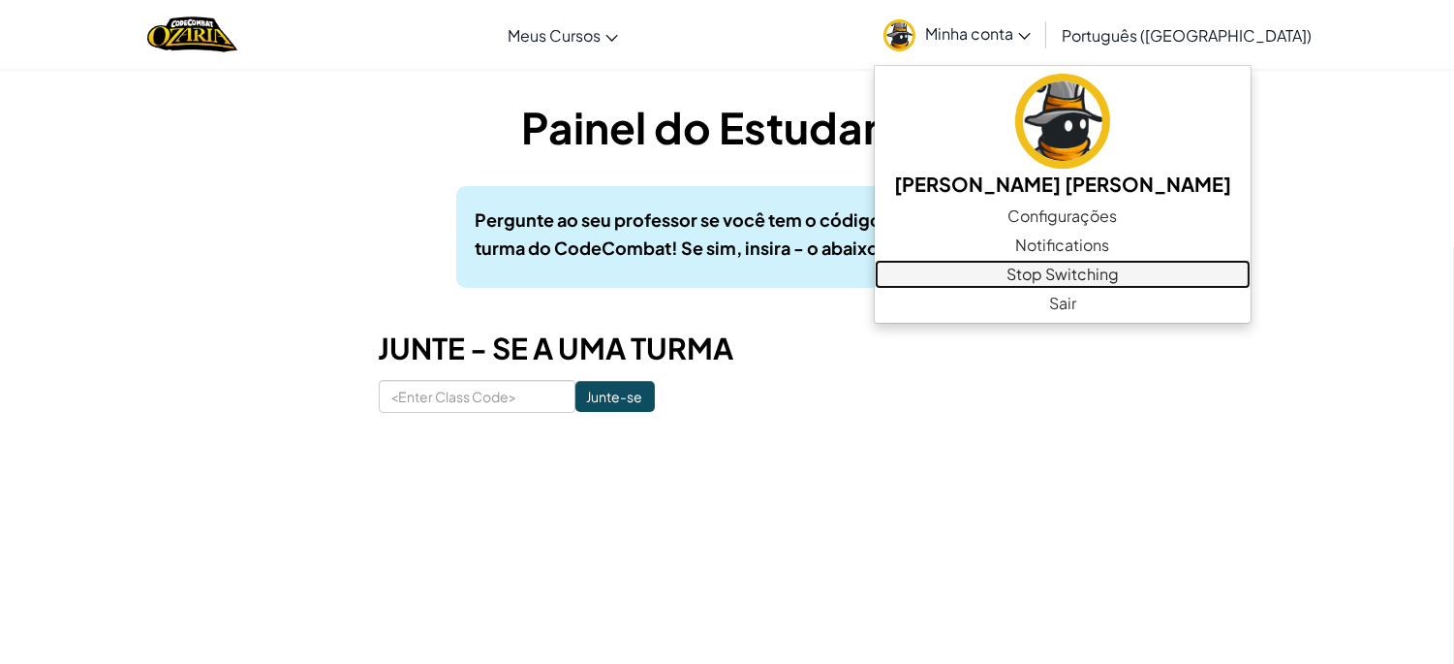
click at [1119, 267] on link "Stop Switching" at bounding box center [1063, 274] width 376 height 29
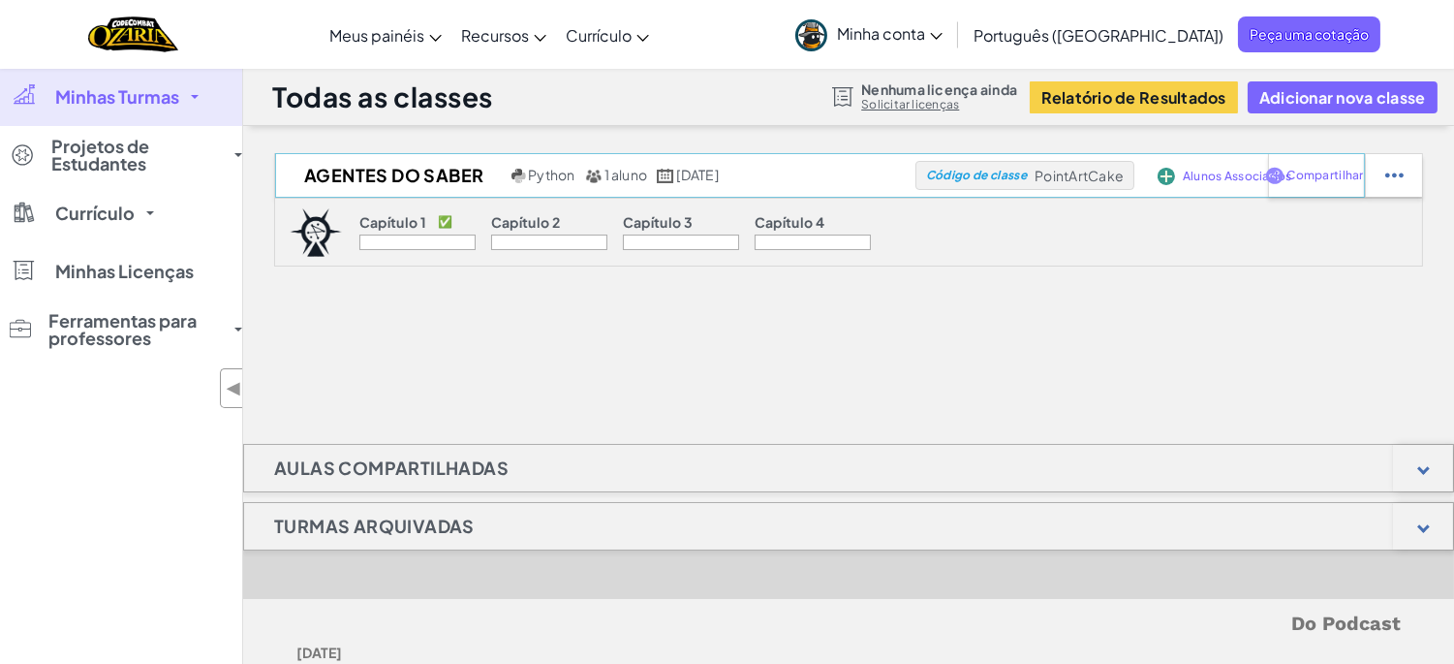
click at [1107, 167] on font "PointArtCake" at bounding box center [1079, 175] width 89 height 17
drag, startPoint x: 1126, startPoint y: 174, endPoint x: 1029, endPoint y: 175, distance: 96.9
click at [1029, 175] on div "Código de classe PointArtCake" at bounding box center [1025, 175] width 219 height 29
copy div "Código de classe PointArtCake"
click at [943, 29] on span "Minha conta" at bounding box center [890, 33] width 106 height 20
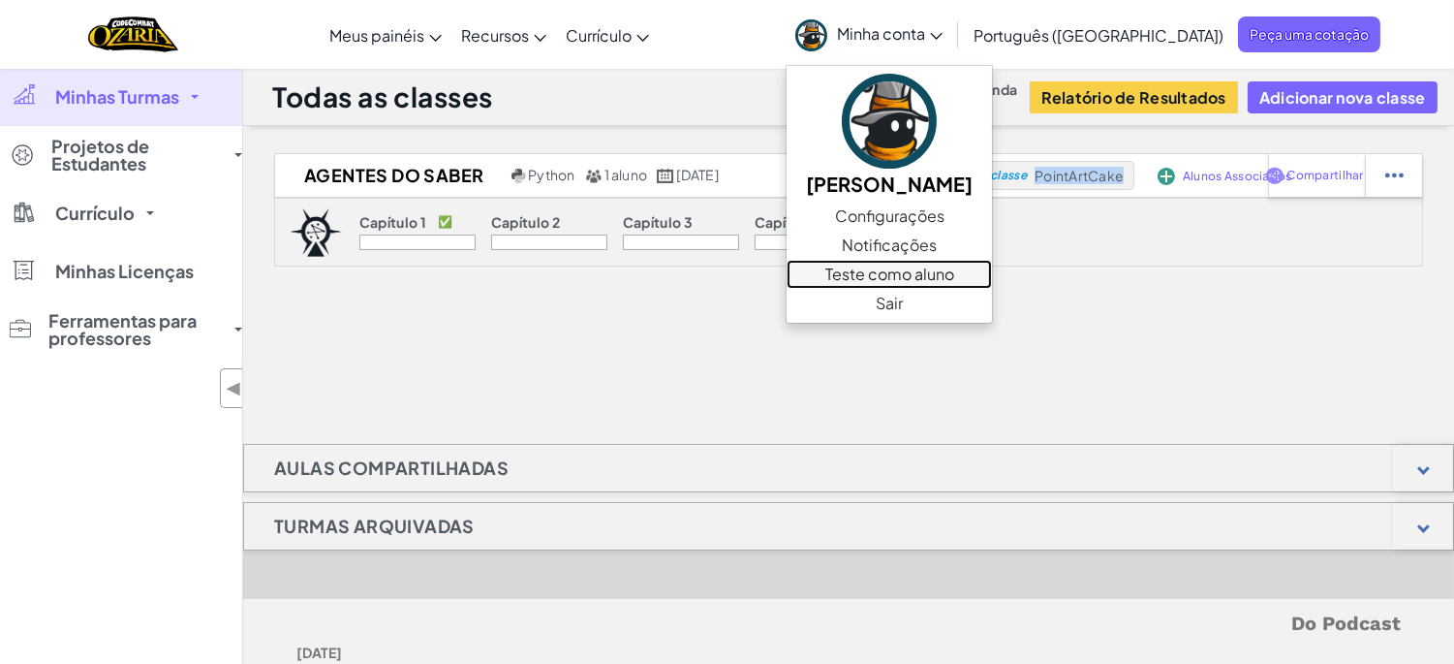
click at [954, 265] on font "Teste como aluno" at bounding box center [890, 274] width 129 height 20
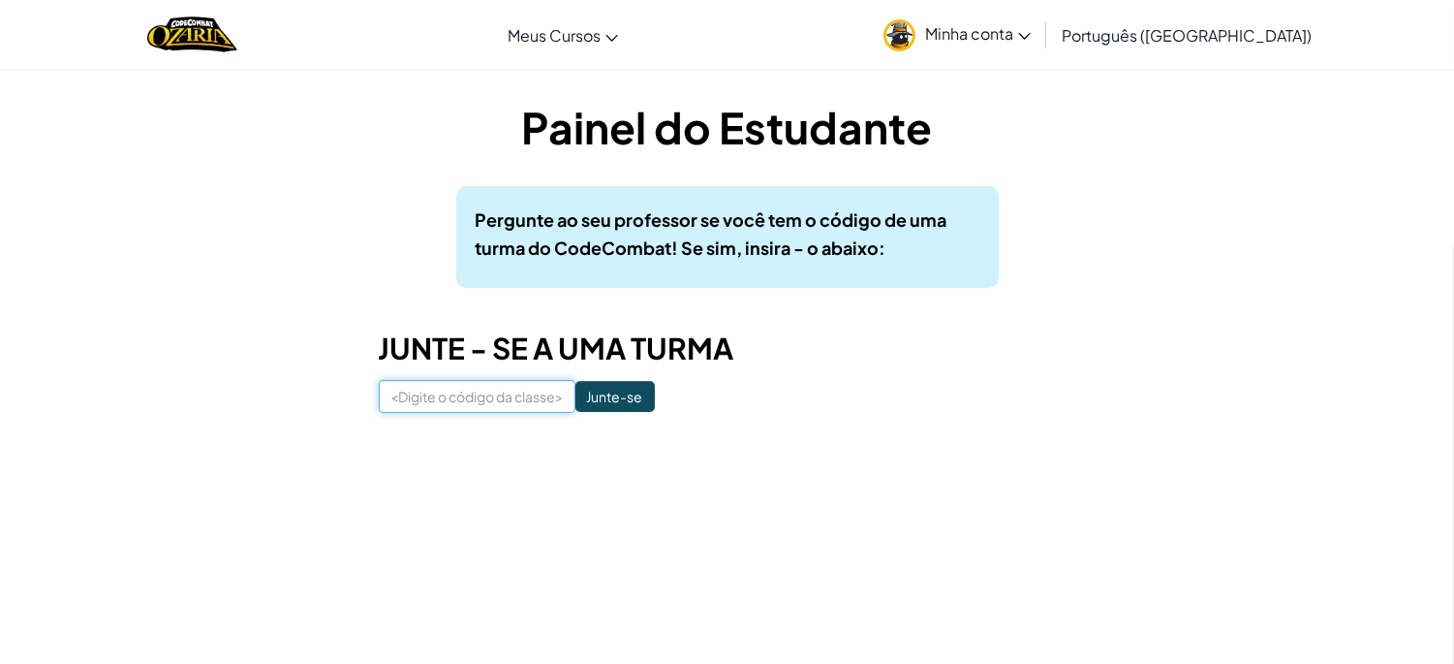
click at [412, 399] on input at bounding box center [477, 396] width 197 height 33
paste input "PointArtCake"
type input "PointArtCake"
click at [614, 390] on input "Junte-se" at bounding box center [615, 396] width 79 height 31
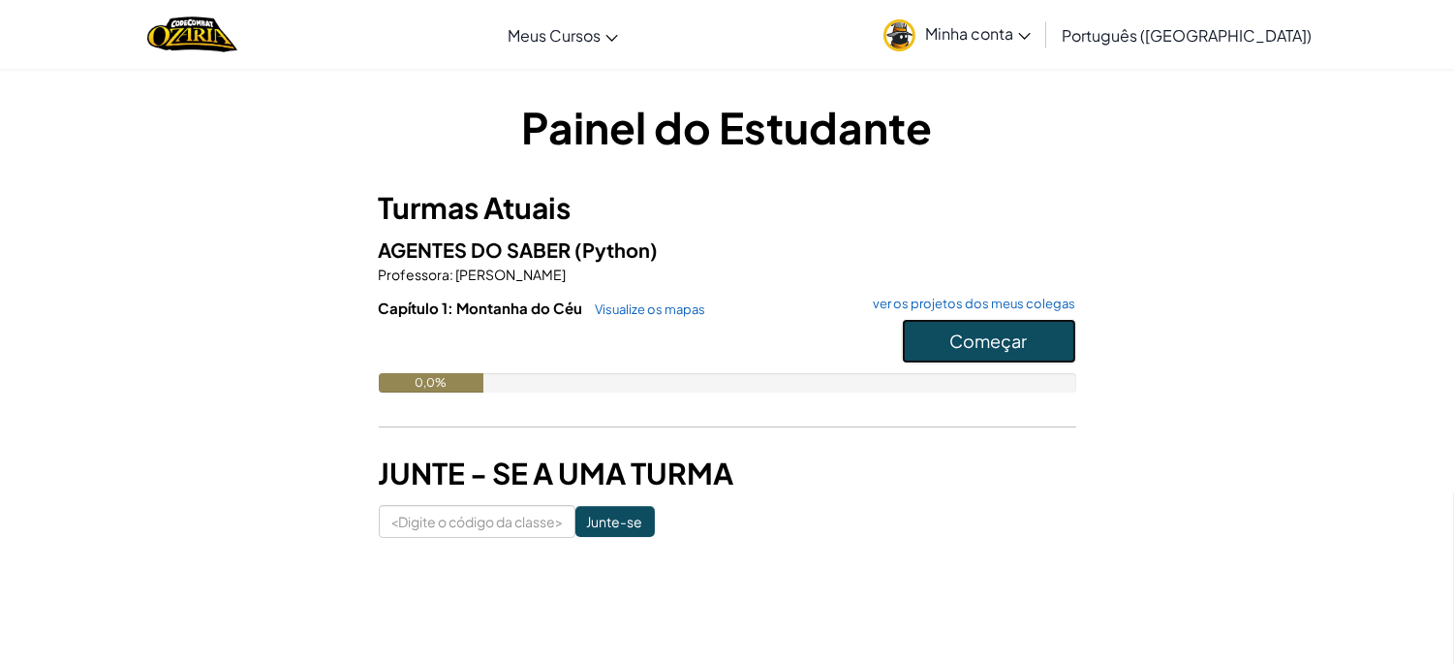
click at [1015, 329] on font "Começar" at bounding box center [990, 340] width 78 height 22
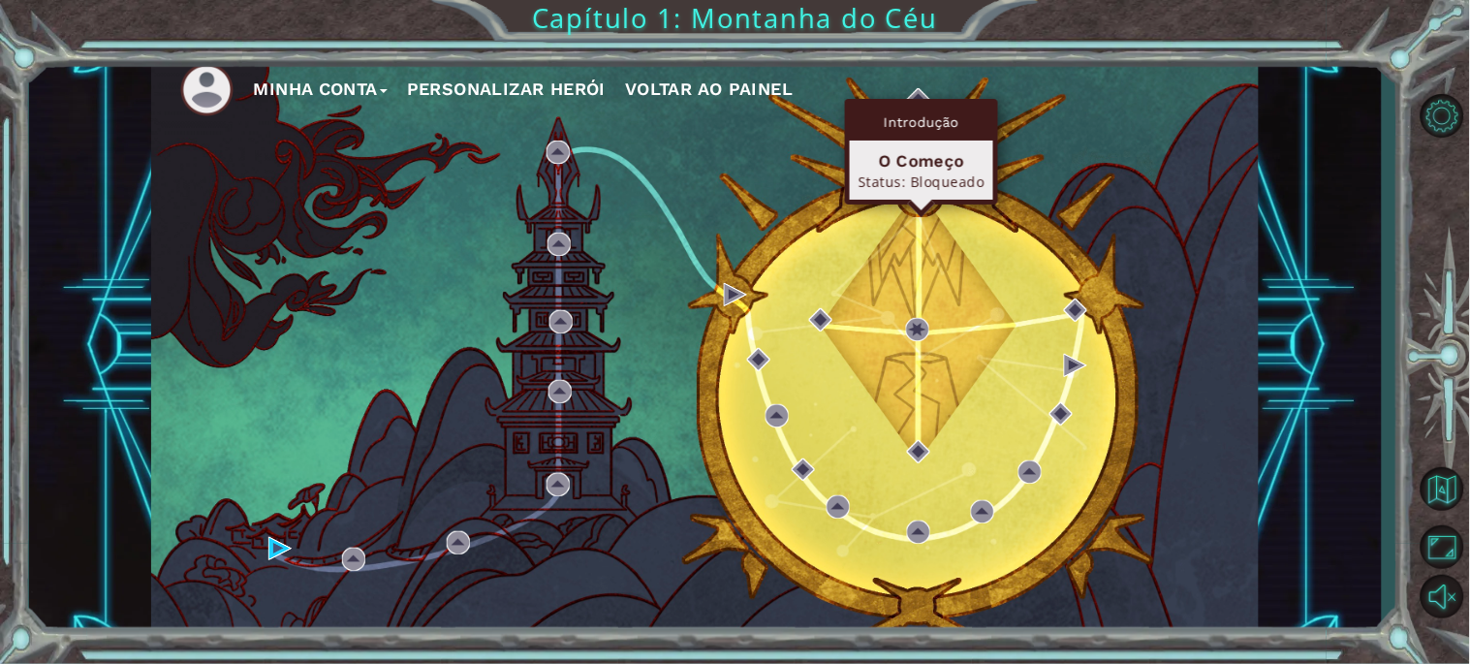
click at [916, 100] on div "Introdução O Começo Status: Bloqueado" at bounding box center [921, 152] width 153 height 106
click at [917, 167] on font "O Começo" at bounding box center [922, 160] width 86 height 19
click at [916, 90] on img at bounding box center [918, 99] width 23 height 23
click at [921, 100] on div "Introdução O Começo Status: Bloqueado" at bounding box center [921, 152] width 153 height 106
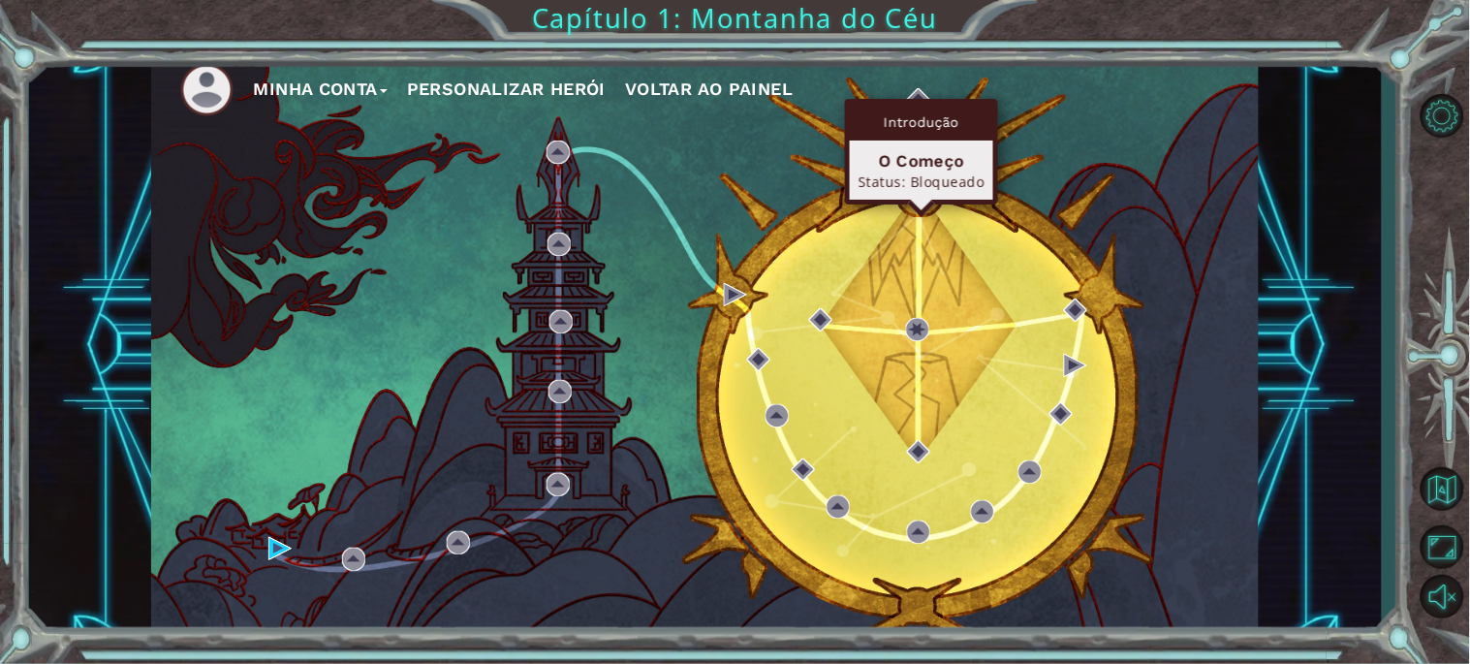
click at [921, 123] on font "Introdução" at bounding box center [921, 122] width 75 height 16
click at [914, 190] on div "O Começo Status: Bloqueado" at bounding box center [921, 170] width 143 height 59
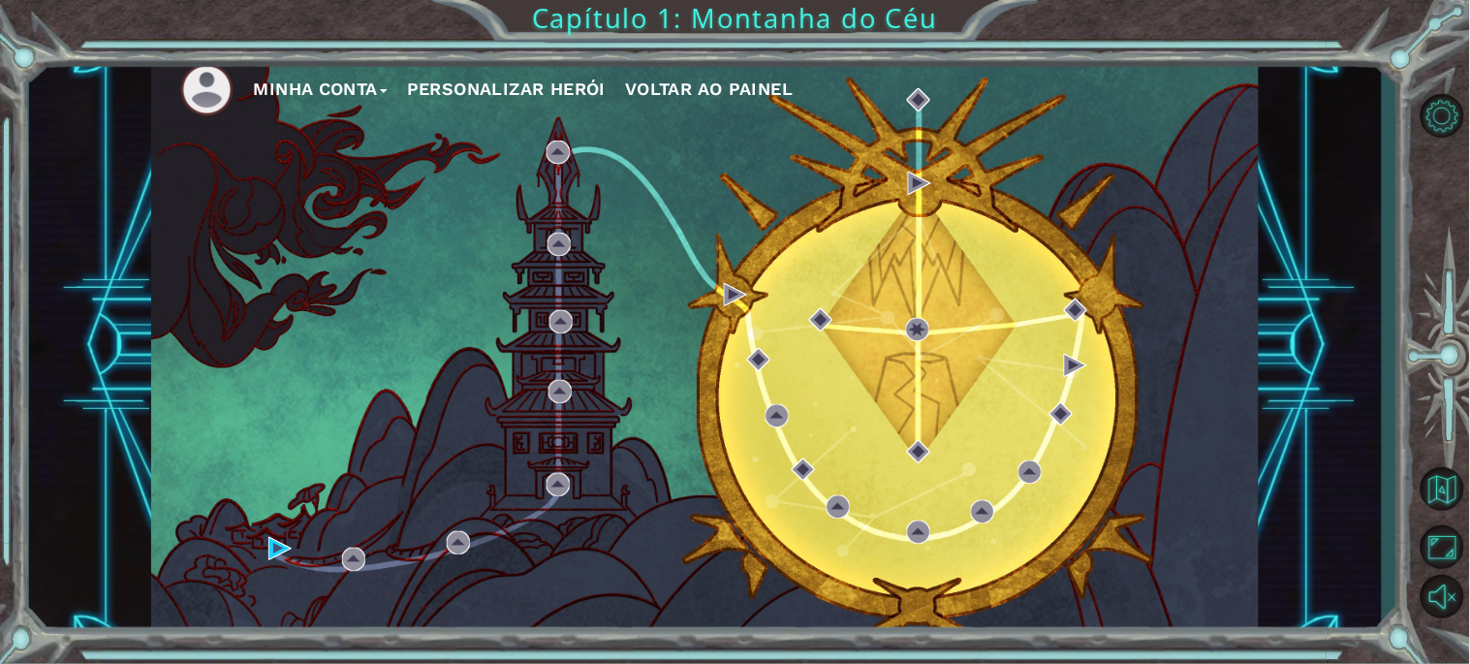
click at [1118, 123] on div "Minha conta Personalizar Herói Voltar ao painel" at bounding box center [705, 345] width 1108 height 584
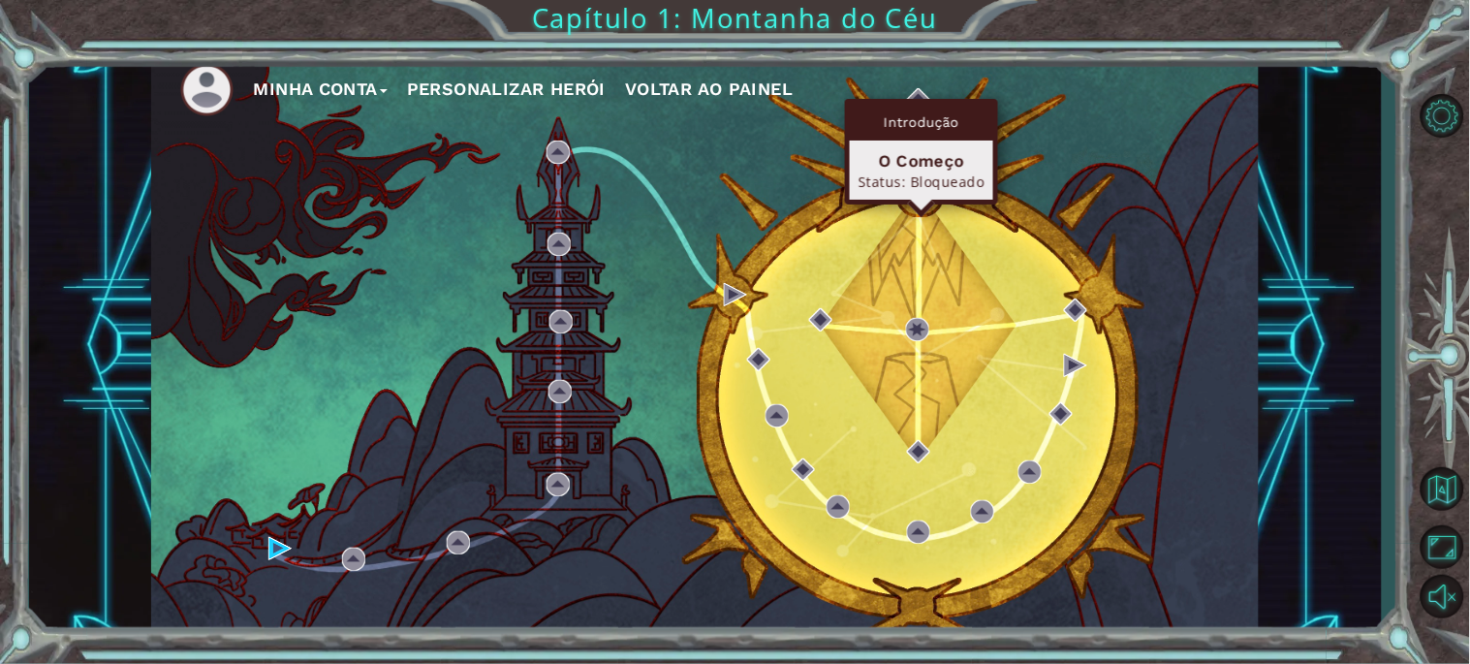
click at [913, 99] on div "Introdução O Começo Status: Bloqueado" at bounding box center [921, 152] width 153 height 106
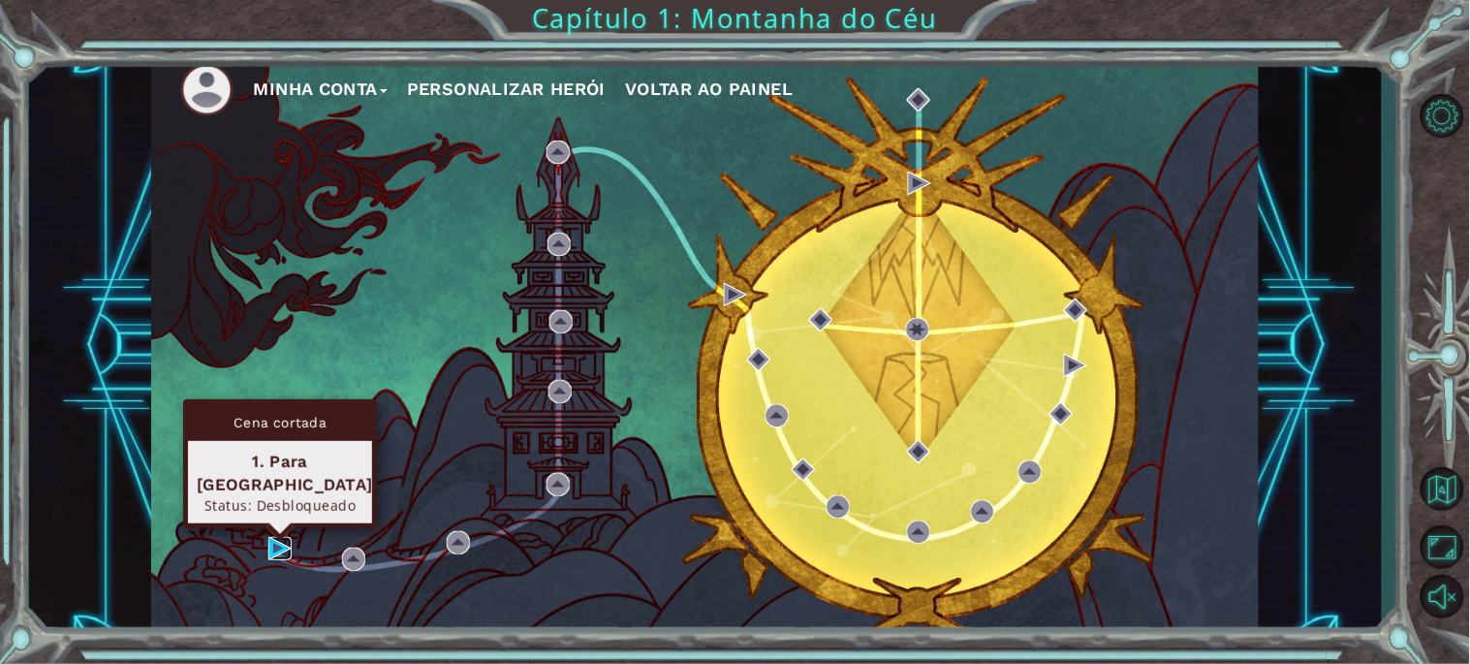
click at [269, 547] on img at bounding box center [279, 548] width 23 height 23
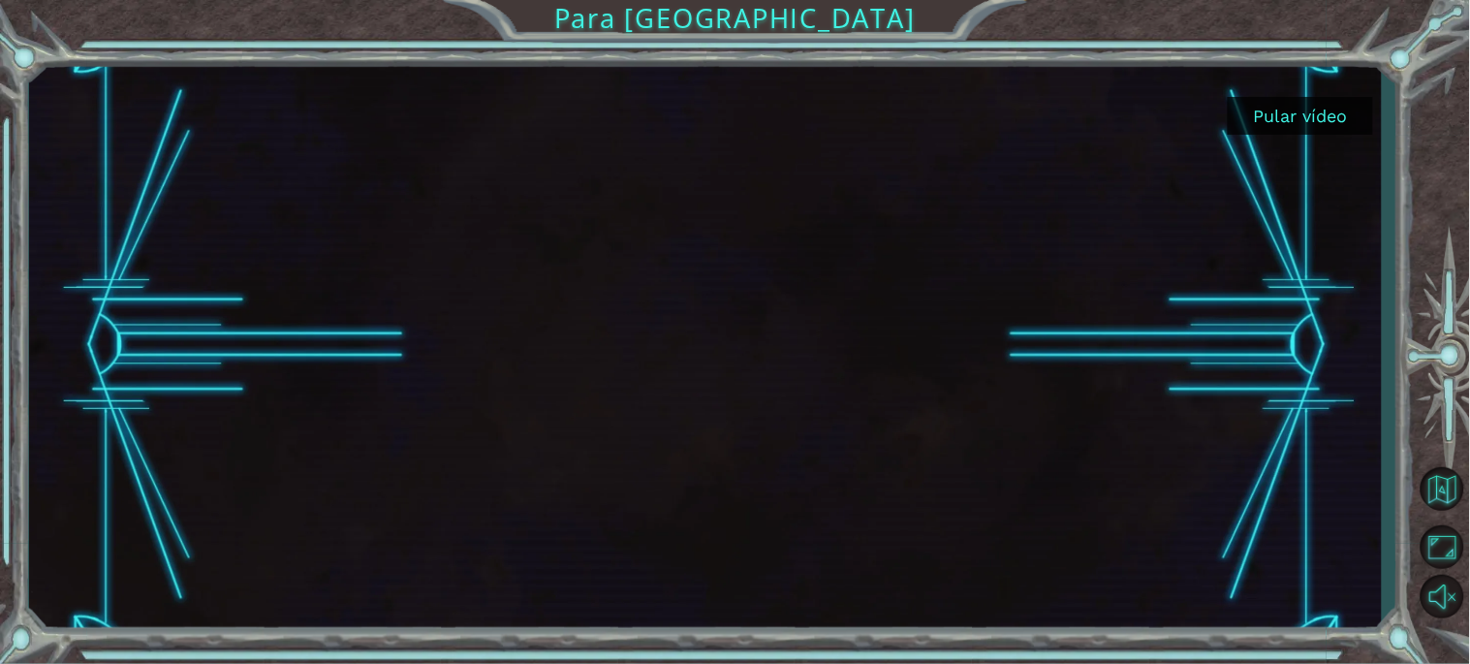
click at [1324, 113] on font "Pular vídeo" at bounding box center [1301, 116] width 94 height 20
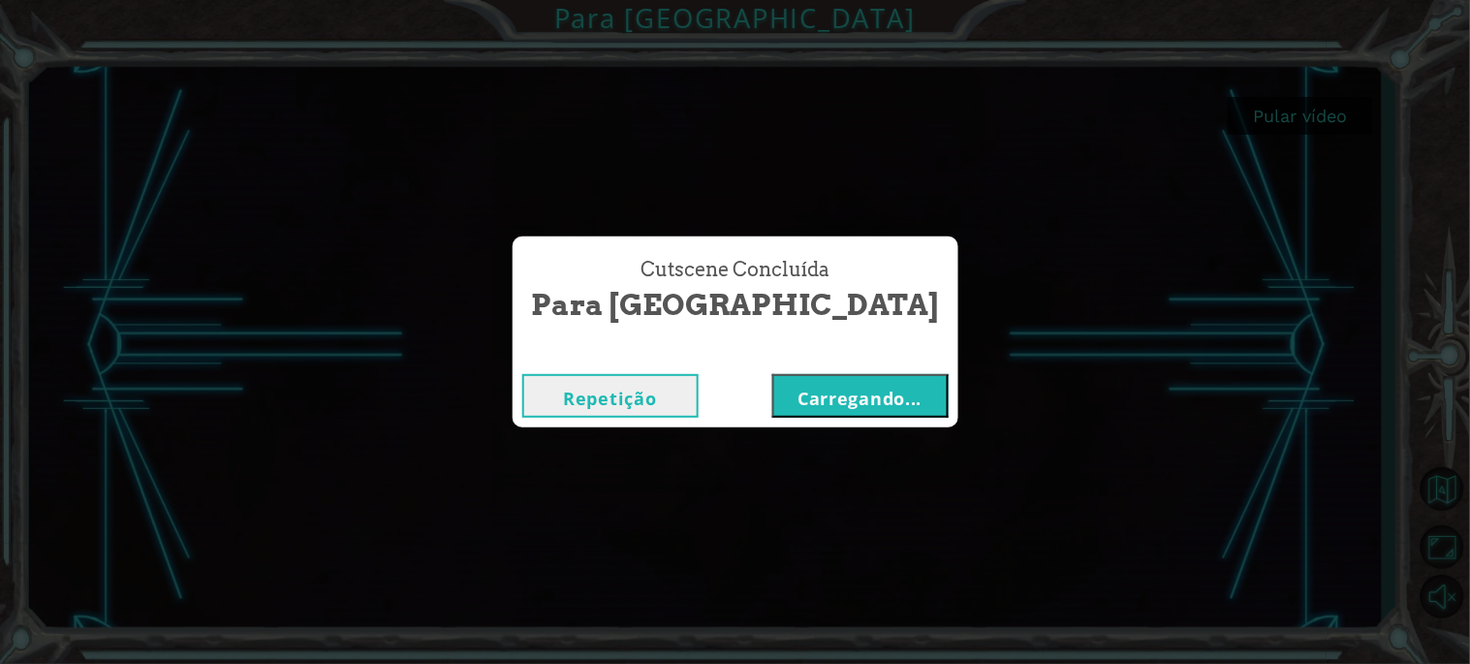
click at [818, 392] on font "Carregando..." at bounding box center [859, 398] width 124 height 23
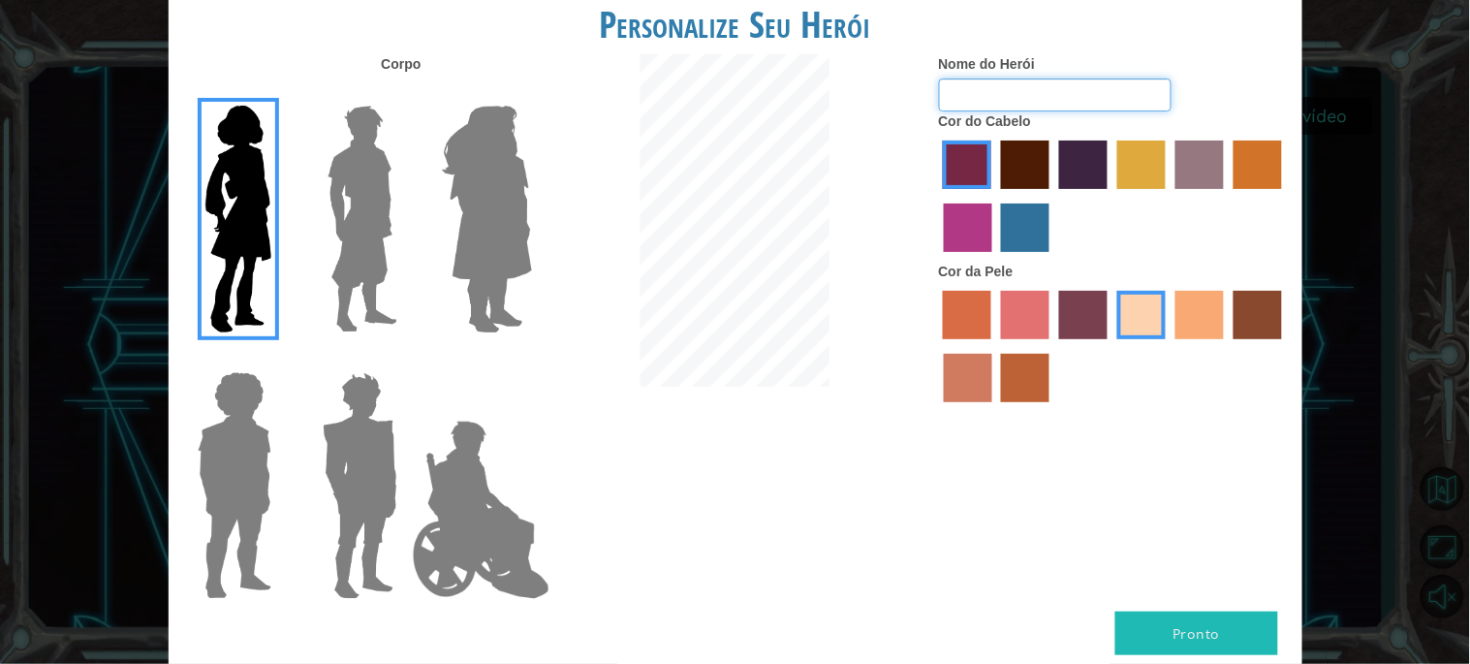
click at [988, 92] on input "Nome do Herói" at bounding box center [1055, 94] width 233 height 33
type input "e"
type input "L"
type input "ELIANAMARIA"
click at [1251, 322] on label "cor da pele do carma" at bounding box center [1258, 315] width 48 height 48
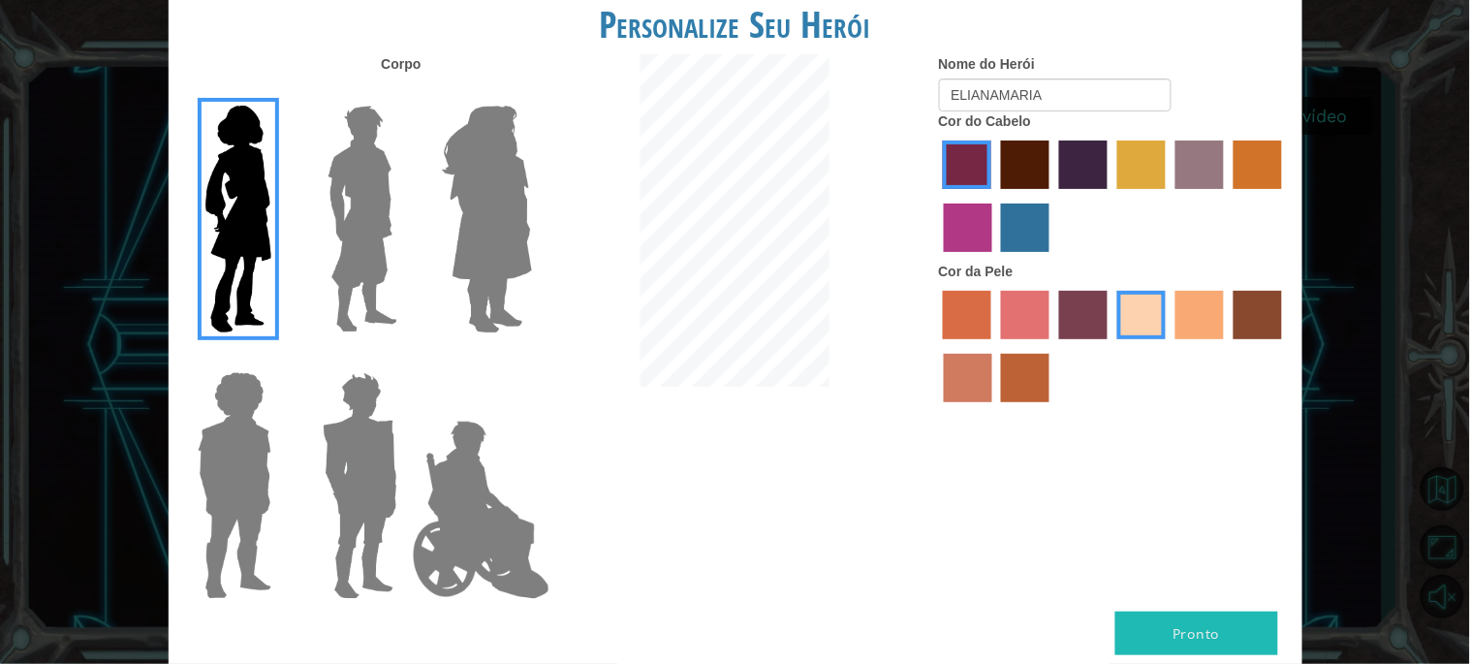
click at [1227, 346] on input "cor da pele do carma" at bounding box center [1227, 346] width 0 height 0
click at [1194, 326] on label "cor da pele do taco" at bounding box center [1199, 315] width 48 height 48
click at [1169, 346] on input "cor da pele do taco" at bounding box center [1169, 346] width 0 height 0
click at [1024, 385] on label "cor da pele da árvore de fumaça" at bounding box center [1025, 378] width 48 height 48
click at [995, 409] on input "cor da pele da árvore de fumaça" at bounding box center [995, 409] width 0 height 0
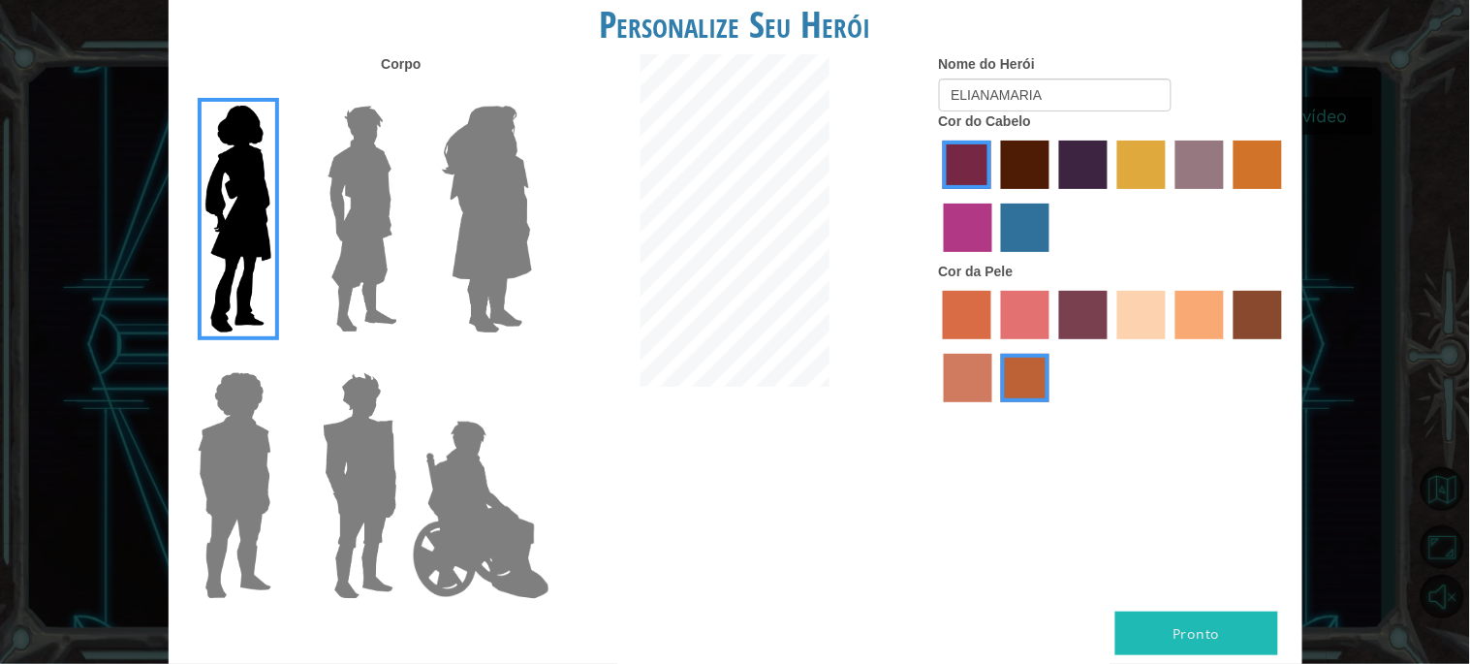
click at [950, 378] on label "cor da pele de areia queimando" at bounding box center [968, 378] width 48 height 48
click at [1285, 346] on input "cor da pele de areia queimando" at bounding box center [1285, 346] width 0 height 0
click at [971, 323] on label "cor da pele sorbus" at bounding box center [967, 315] width 48 height 48
click at [937, 346] on input "cor da pele sorbus" at bounding box center [937, 346] width 0 height 0
click at [1037, 323] on label "cor da pele frouxa" at bounding box center [1025, 315] width 48 height 48
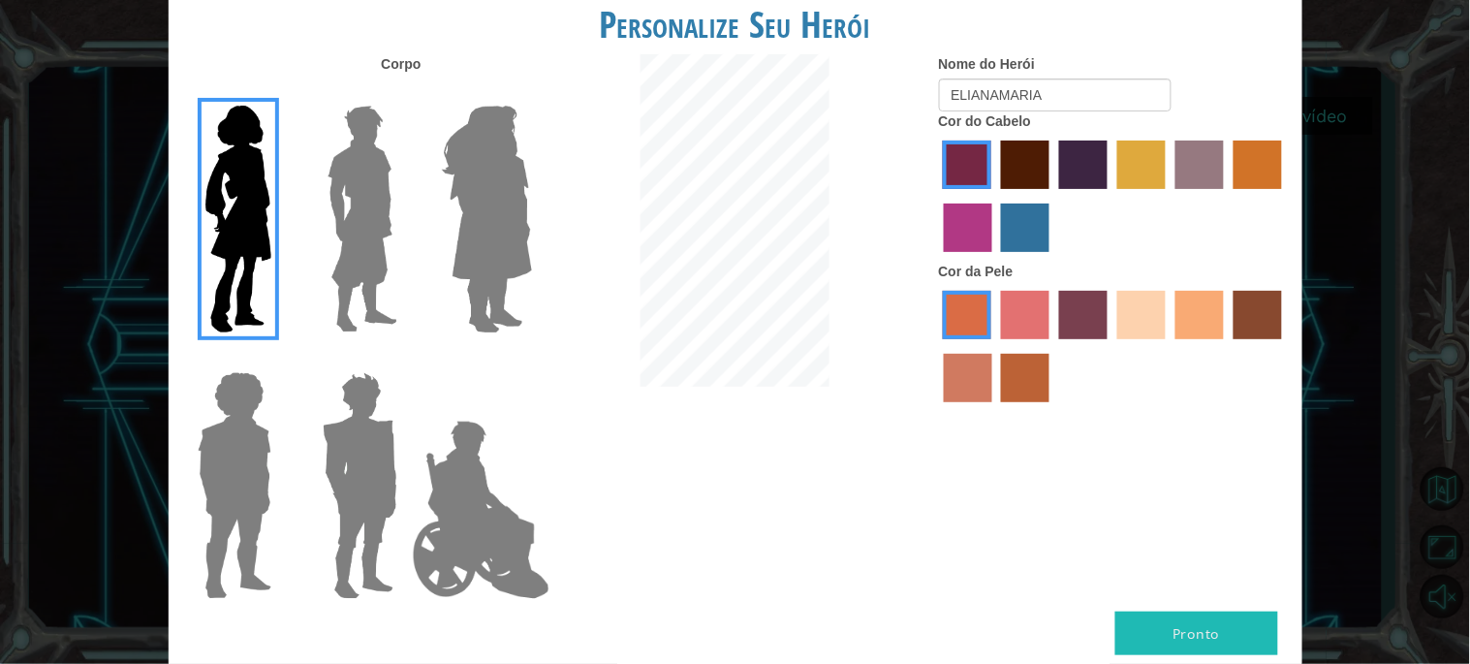
click at [994, 346] on input "cor da pele frouxa" at bounding box center [994, 346] width 0 height 0
click at [1074, 317] on label "cor da pele tosca" at bounding box center [1083, 315] width 48 height 48
click at [1052, 346] on input "cor da pele tosca" at bounding box center [1052, 346] width 0 height 0
click at [1148, 317] on label "cor da pele da praia arenosa" at bounding box center [1141, 315] width 48 height 48
click at [1110, 346] on input "cor da pele da praia arenosa" at bounding box center [1110, 346] width 0 height 0
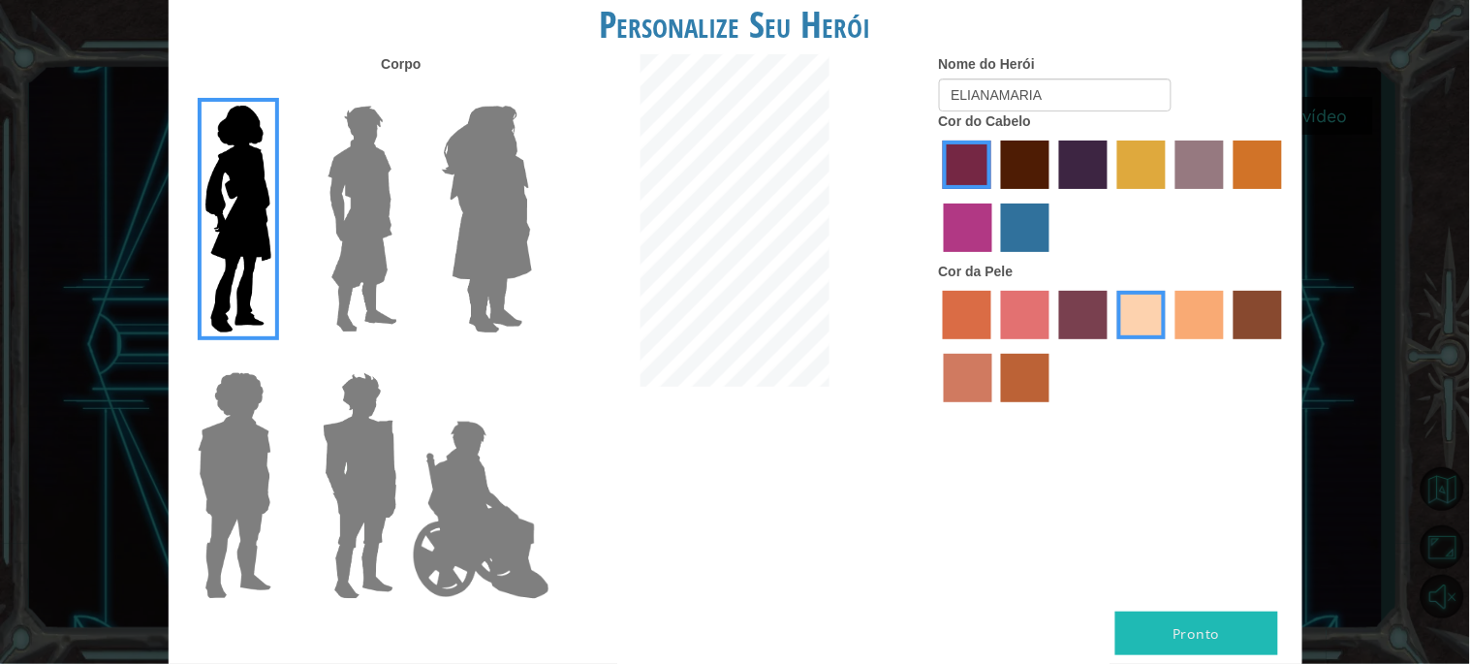
click at [1207, 324] on label "cor da pele do taco" at bounding box center [1199, 315] width 48 height 48
click at [1169, 346] on input "cor da pele do taco" at bounding box center [1169, 346] width 0 height 0
click at [1037, 171] on label "cor de cabelo castanho" at bounding box center [1025, 165] width 48 height 48
click at [994, 196] on input "cor de cabelo castanho" at bounding box center [994, 196] width 0 height 0
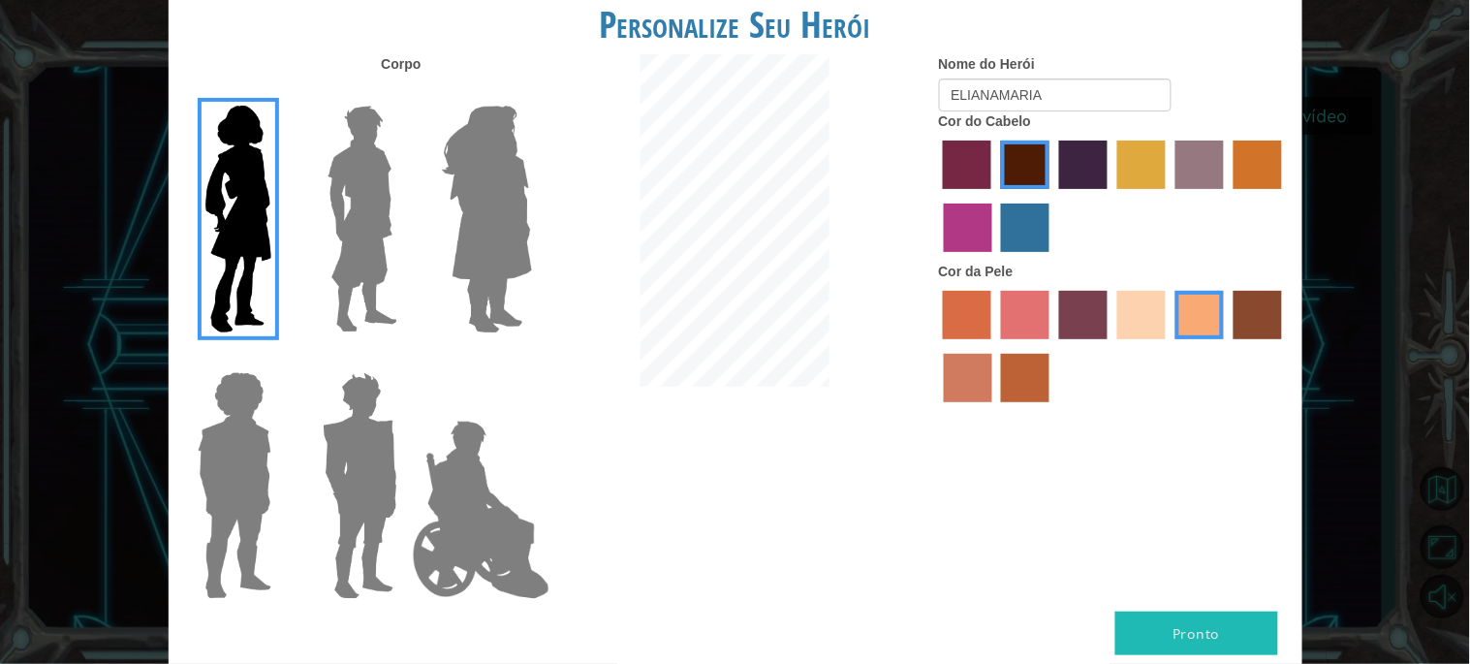
click at [1097, 171] on label "cor de cabelo roxo quente" at bounding box center [1083, 165] width 48 height 48
click at [1052, 196] on input "cor de cabelo roxo quente" at bounding box center [1052, 196] width 0 height 0
click at [1029, 174] on label "cor de cabelo castanho" at bounding box center [1025, 165] width 48 height 48
click at [994, 196] on input "cor de cabelo castanho" at bounding box center [994, 196] width 0 height 0
click at [1218, 632] on font "Pronto" at bounding box center [1195, 633] width 47 height 18
